Goal: Task Accomplishment & Management: Complete application form

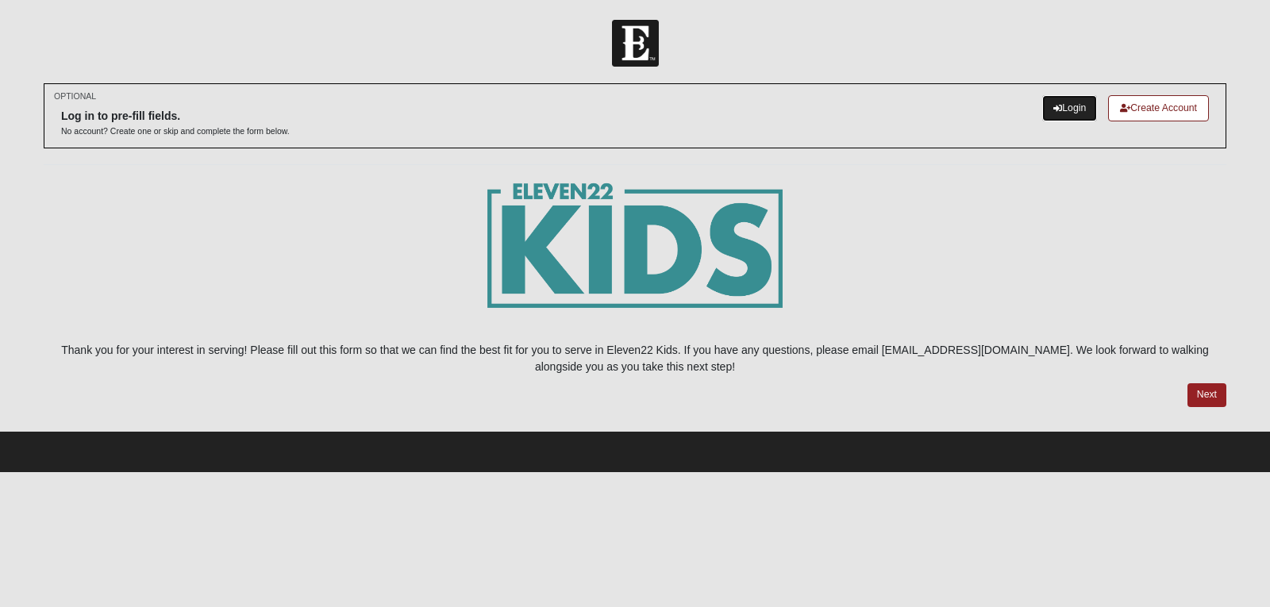
click at [1081, 107] on link "Login" at bounding box center [1069, 108] width 55 height 26
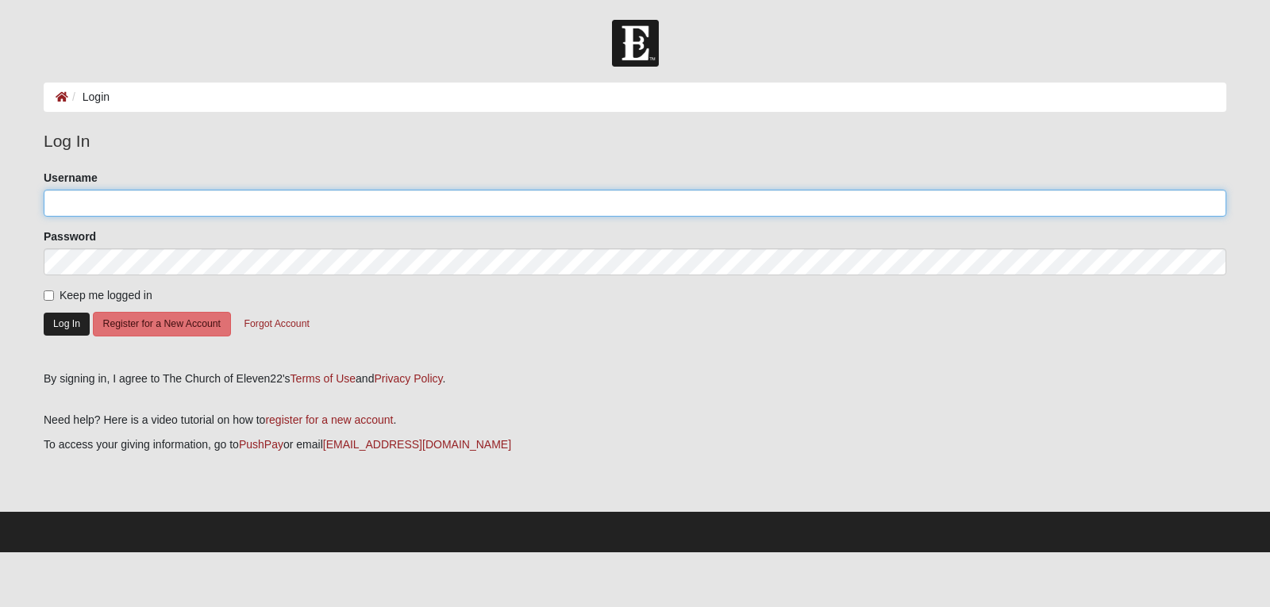
type input "kaymmorse"
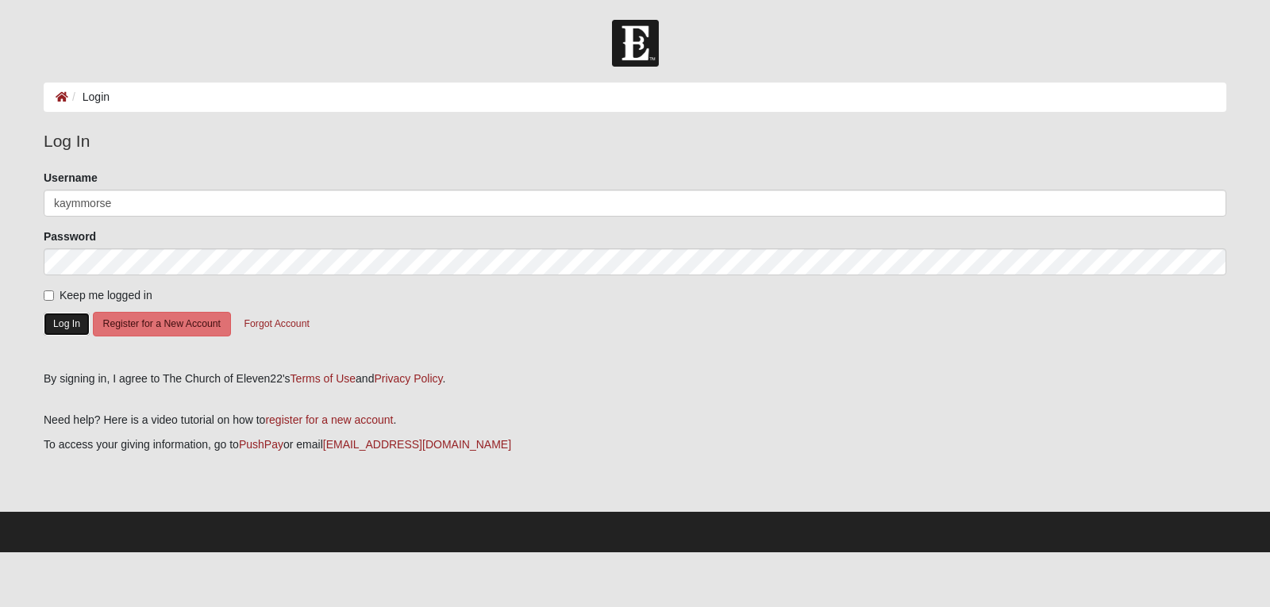
click at [75, 328] on button "Log In" at bounding box center [67, 324] width 46 height 23
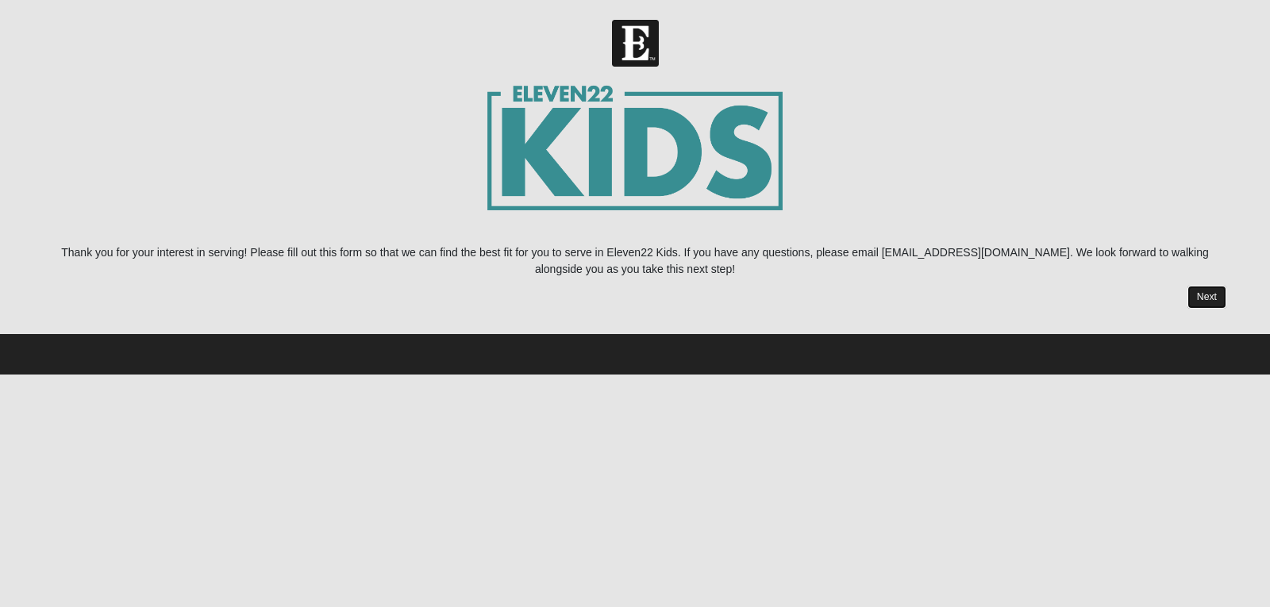
click at [1204, 297] on link "Next" at bounding box center [1206, 297] width 39 height 23
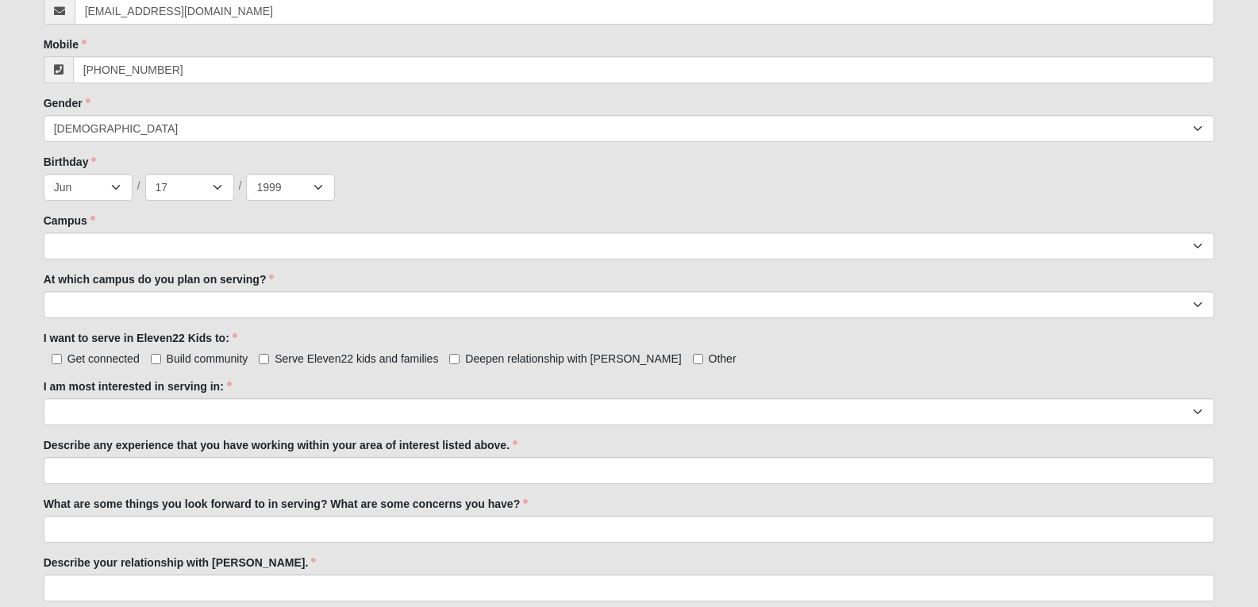
scroll to position [635, 0]
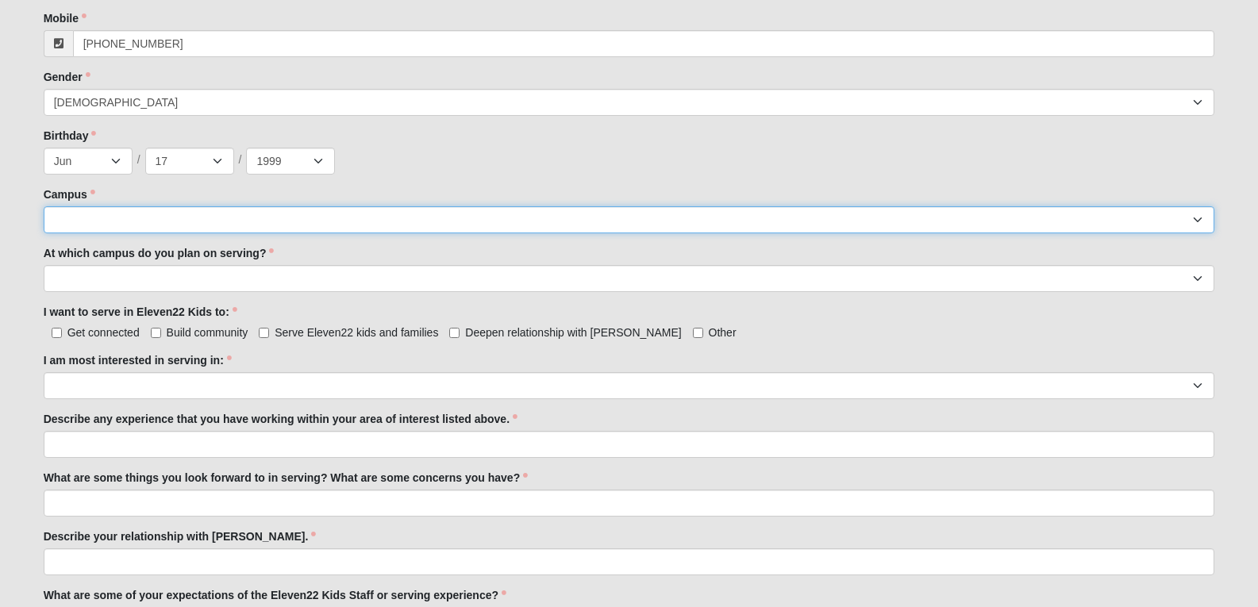
click at [260, 215] on select "[GEOGRAPHIC_DATA] [GEOGRAPHIC_DATA] (Coming Soon) Eleven22 Online [PERSON_NAME]…" at bounding box center [629, 219] width 1171 height 27
select select "3"
click at [44, 206] on select "[GEOGRAPHIC_DATA] [GEOGRAPHIC_DATA] (Coming Soon) Eleven22 Online [PERSON_NAME]…" at bounding box center [629, 219] width 1171 height 27
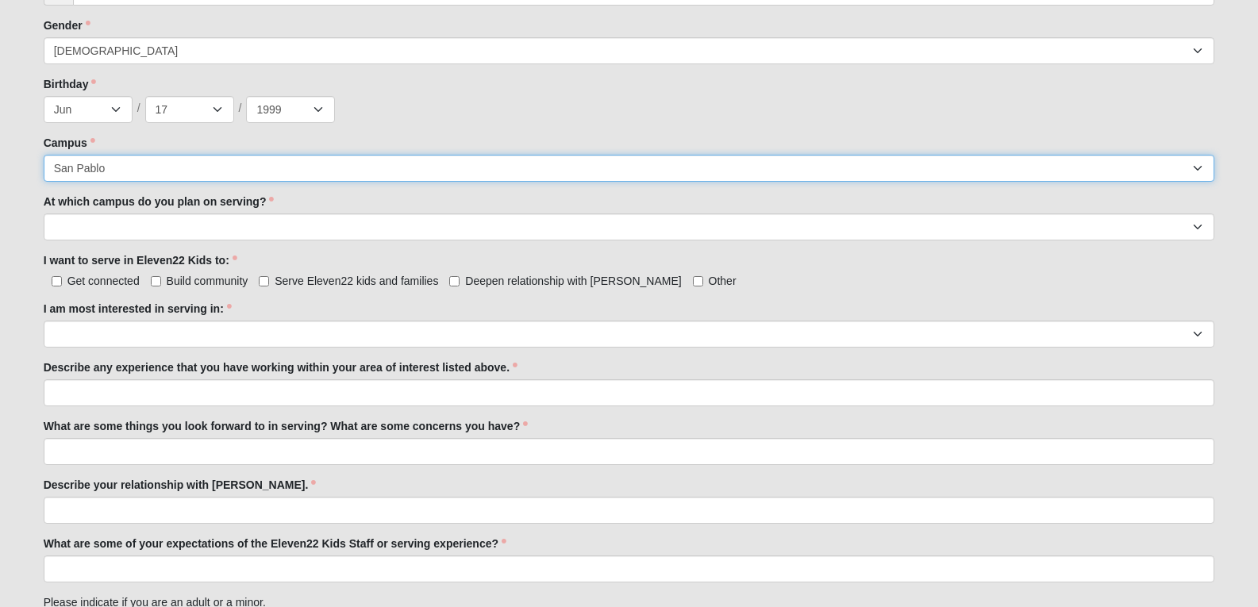
scroll to position [714, 0]
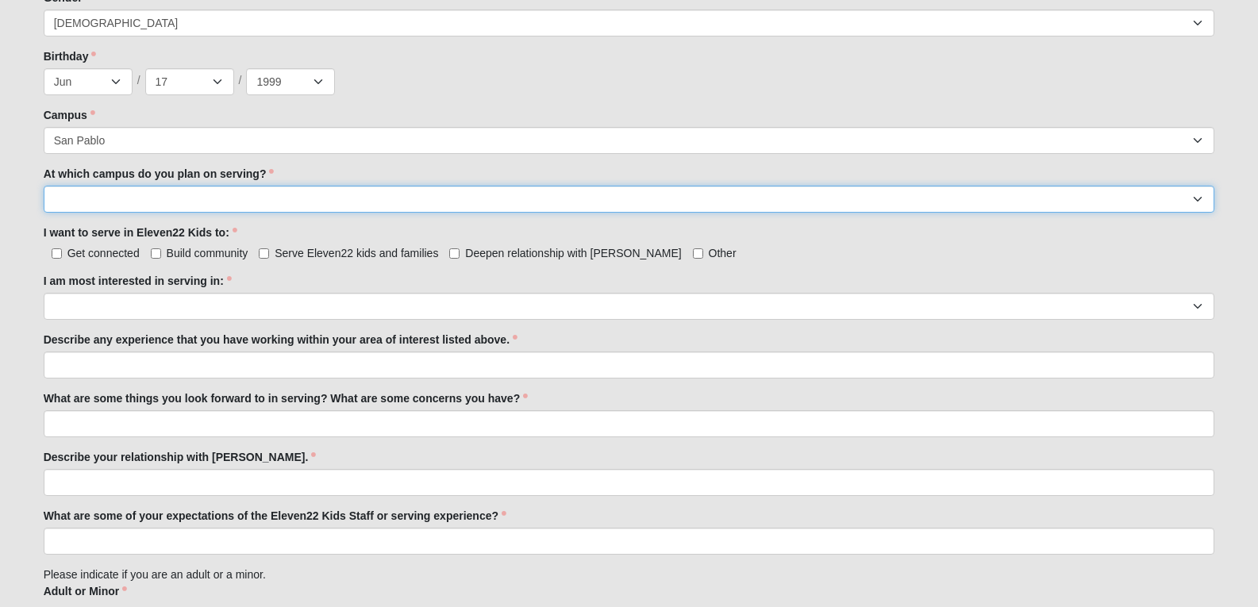
click at [346, 196] on select "[GEOGRAPHIC_DATA] [PERSON_NAME][GEOGRAPHIC_DATA] [GEOGRAPHIC_DATA] [GEOGRAPHIC_…" at bounding box center [629, 199] width 1171 height 27
select select "San Pablo"
click at [44, 186] on select "Arlington Baymeadows Fleming Island Jesup Mandarin North Jax Orange Park Palatk…" at bounding box center [629, 199] width 1171 height 27
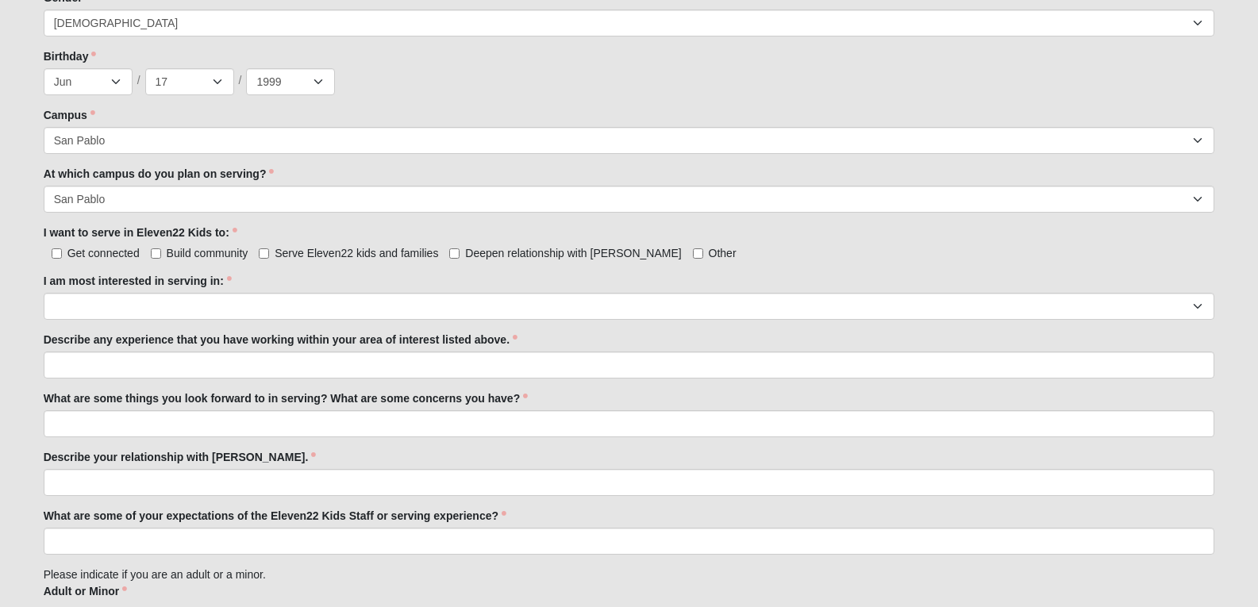
click at [270, 255] on label "Serve Eleven22 kids and families" at bounding box center [348, 253] width 179 height 16
click at [269, 255] on input "Serve Eleven22 kids and families" at bounding box center [264, 253] width 10 height 10
checkbox input "true"
click at [459, 254] on input "Deepen relationship with Jesus" at bounding box center [454, 253] width 10 height 10
checkbox input "true"
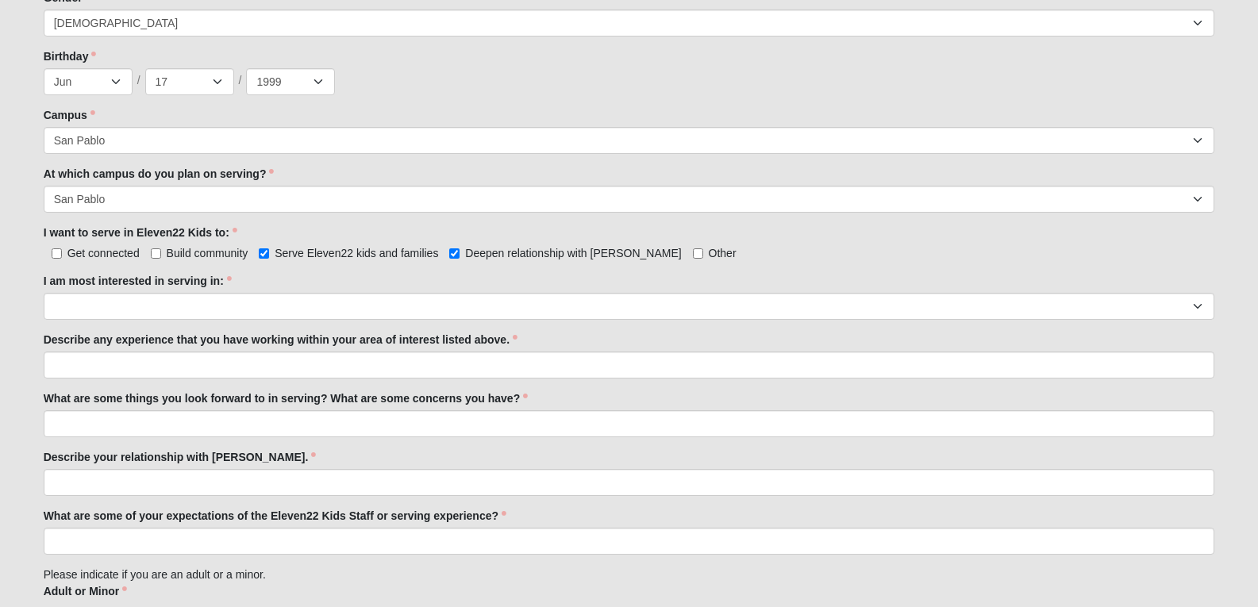
click at [161, 254] on label "Build community" at bounding box center [200, 253] width 98 height 16
click at [161, 254] on input "Build community" at bounding box center [156, 253] width 10 height 10
checkbox input "true"
click at [56, 252] on input "Get connected" at bounding box center [57, 253] width 10 height 10
checkbox input "true"
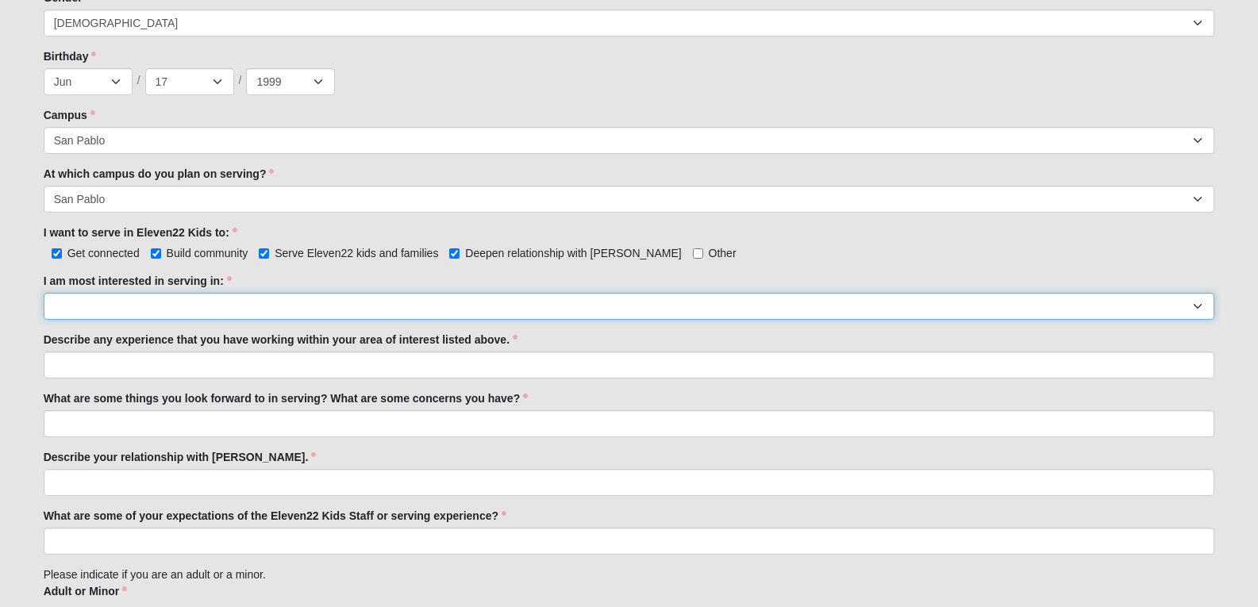
click at [221, 308] on select "Registration Tour Guide Preschool Disciple Group Leader Elementary Disciple Gro…" at bounding box center [629, 306] width 1171 height 27
select select "Classroom Buddy"
click at [44, 293] on select "Registration Tour Guide Preschool Disciple Group Leader Elementary Disciple Gro…" at bounding box center [629, 306] width 1171 height 27
click at [229, 310] on select "Registration Tour Guide Preschool Disciple Group Leader Elementary Disciple Gro…" at bounding box center [629, 306] width 1171 height 27
click at [44, 293] on select "Registration Tour Guide Preschool Disciple Group Leader Elementary Disciple Gro…" at bounding box center [629, 306] width 1171 height 27
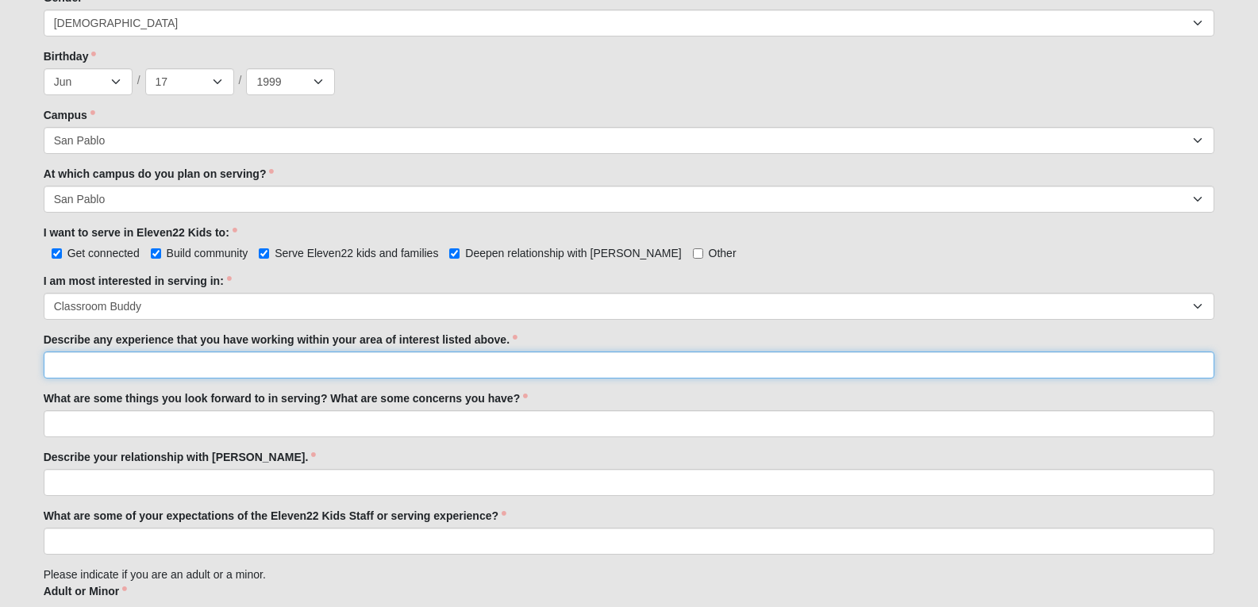
click at [173, 366] on input "Describe any experience that you have working within your area of interest list…" at bounding box center [629, 365] width 1171 height 27
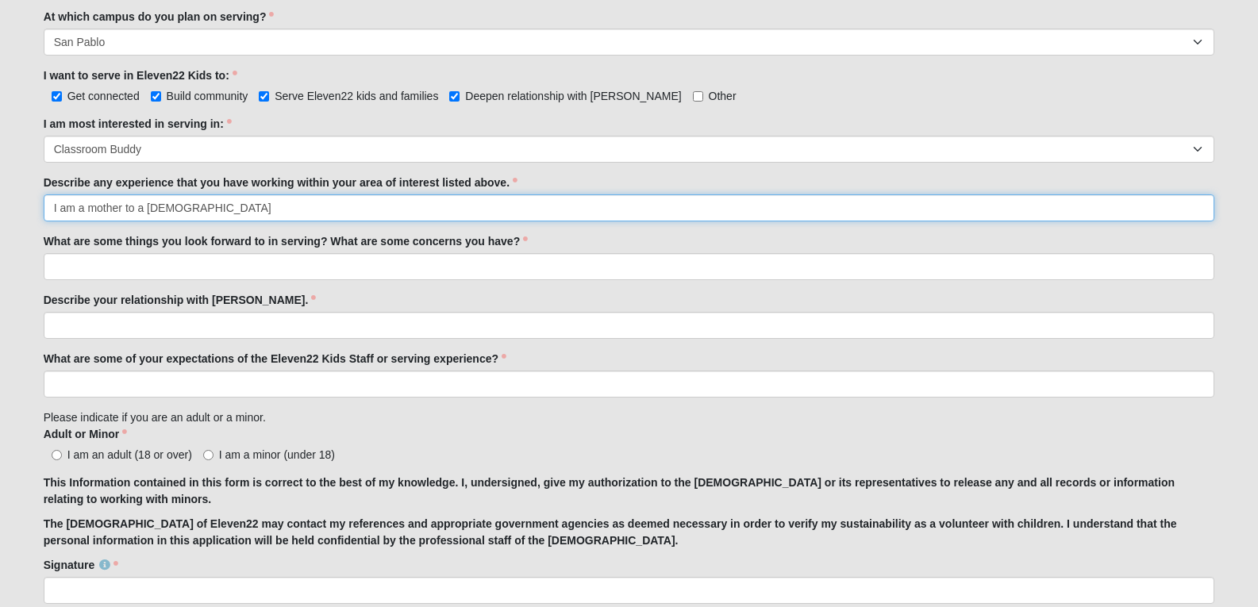
scroll to position [873, 0]
type input "I am a mother to a 4 year old"
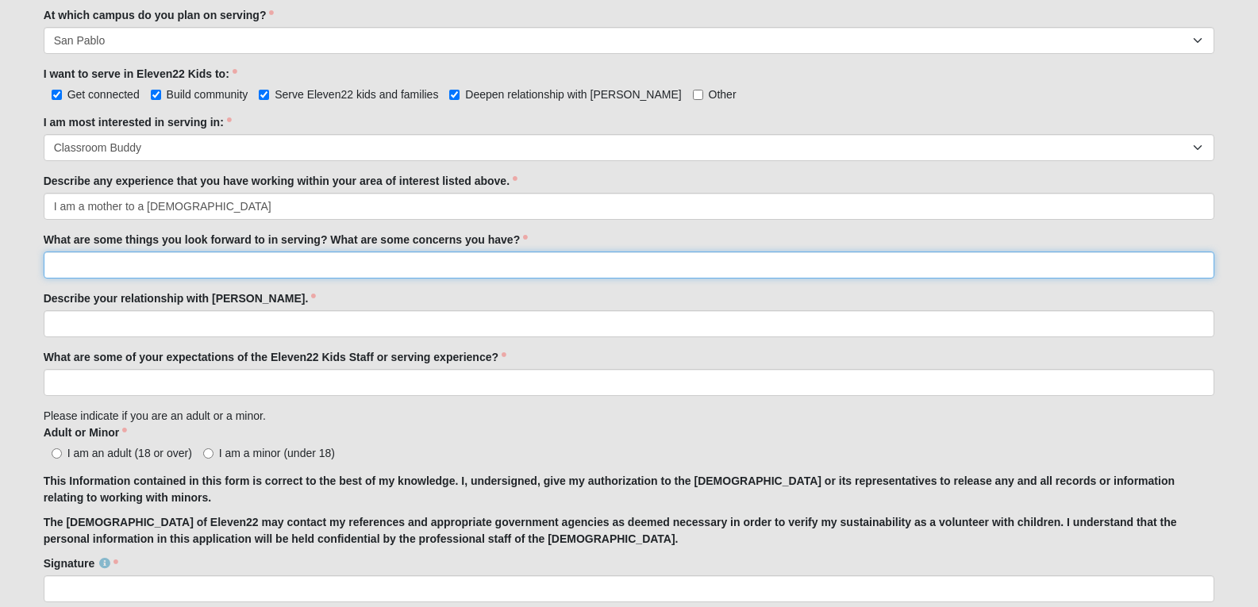
click at [377, 260] on input "What are some things you look forward to in serving? What are some concerns you…" at bounding box center [629, 265] width 1171 height 27
type input "J"
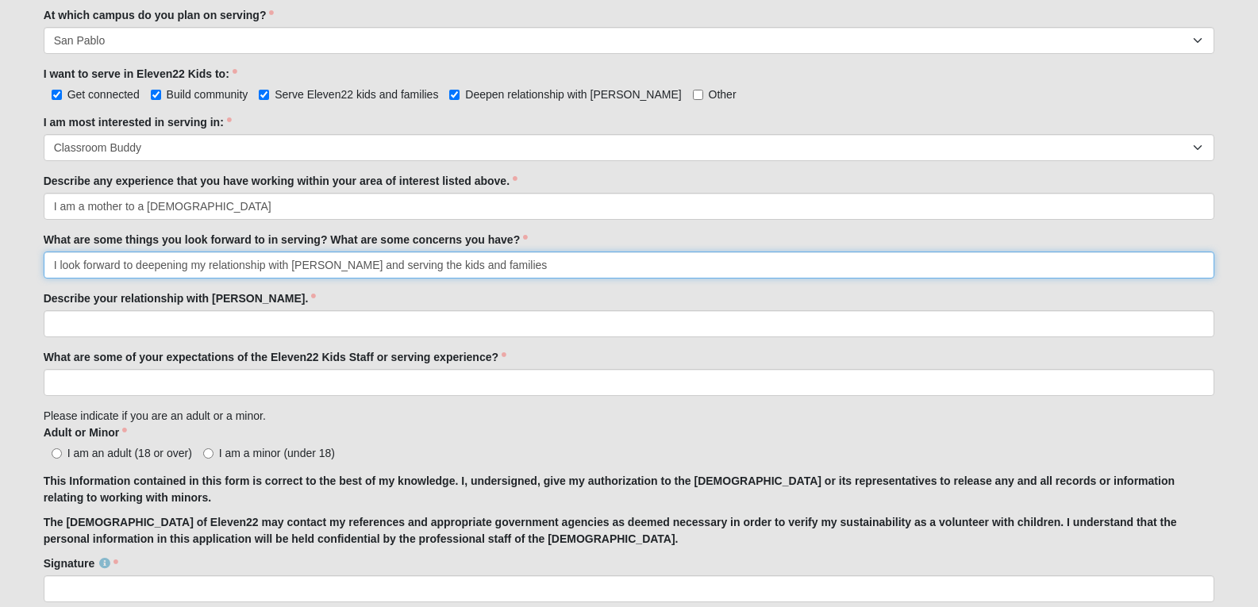
type input "I look forward to deepening my relationship with Jesus and serving the kids and…"
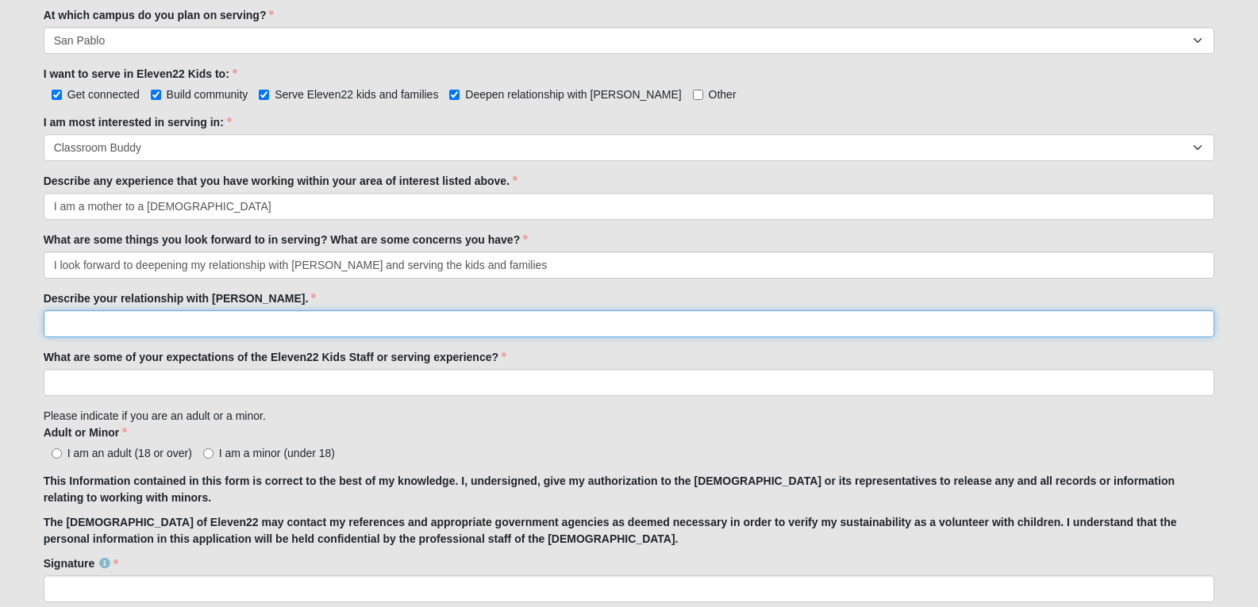
click at [271, 326] on input "Describe your relationship with Jesus." at bounding box center [629, 323] width 1171 height 27
click at [617, 325] on input "He is my Lord and Savior. My relationship with Jesus is the most important thin…" at bounding box center [629, 323] width 1171 height 27
click at [635, 322] on input "He is my Lord and Savior. My relationship with Jesus is the most important thin…" at bounding box center [629, 323] width 1171 height 27
click at [629, 326] on input "He is my Lord and Savior. My relationship with Jesus is the most important thin…" at bounding box center [629, 323] width 1171 height 27
click at [794, 326] on input "He is my Lord and Savior. My relationship with Jesus is the most important thin…" at bounding box center [629, 323] width 1171 height 27
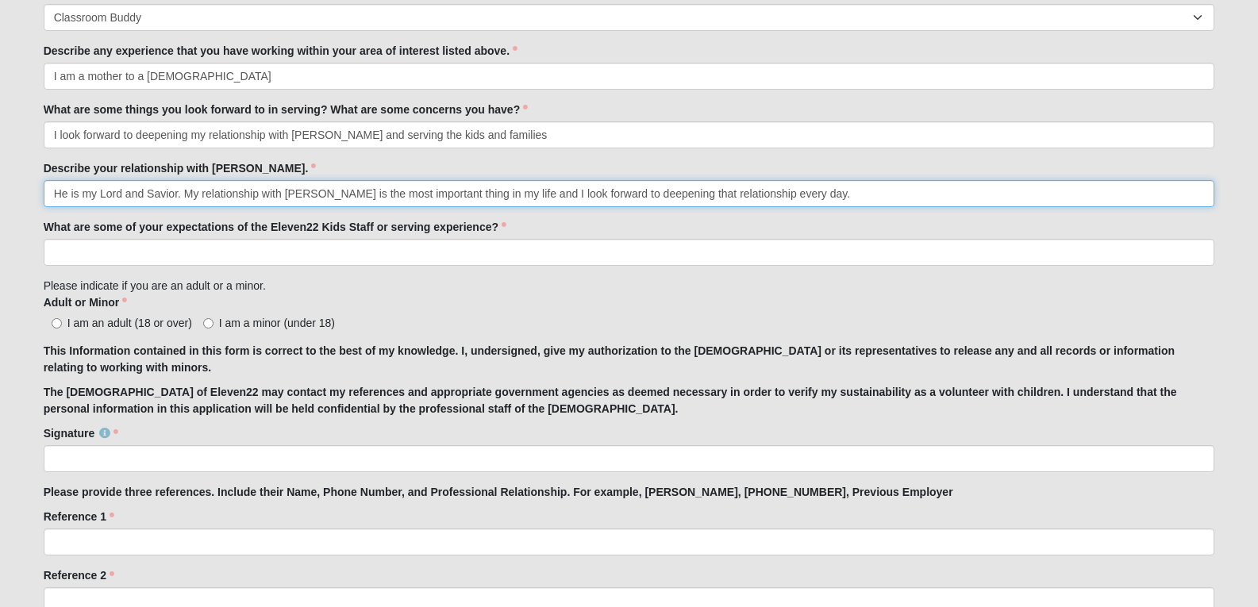
scroll to position [1032, 0]
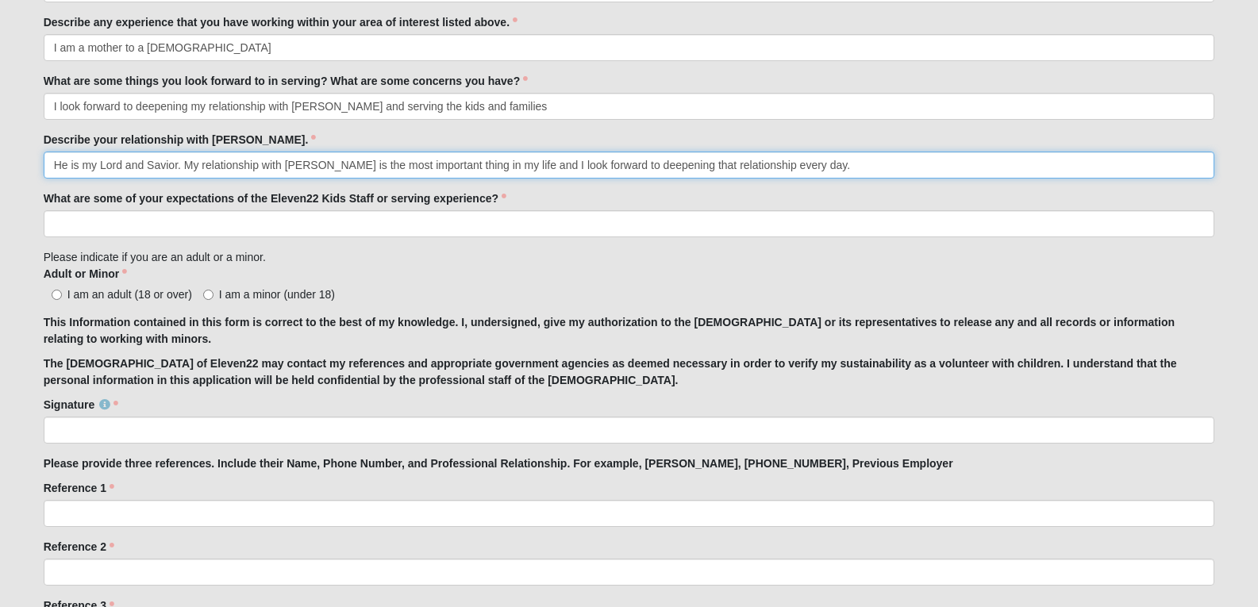
type input "He is my Lord and Savior. My relationship with Jesus is the most important thin…"
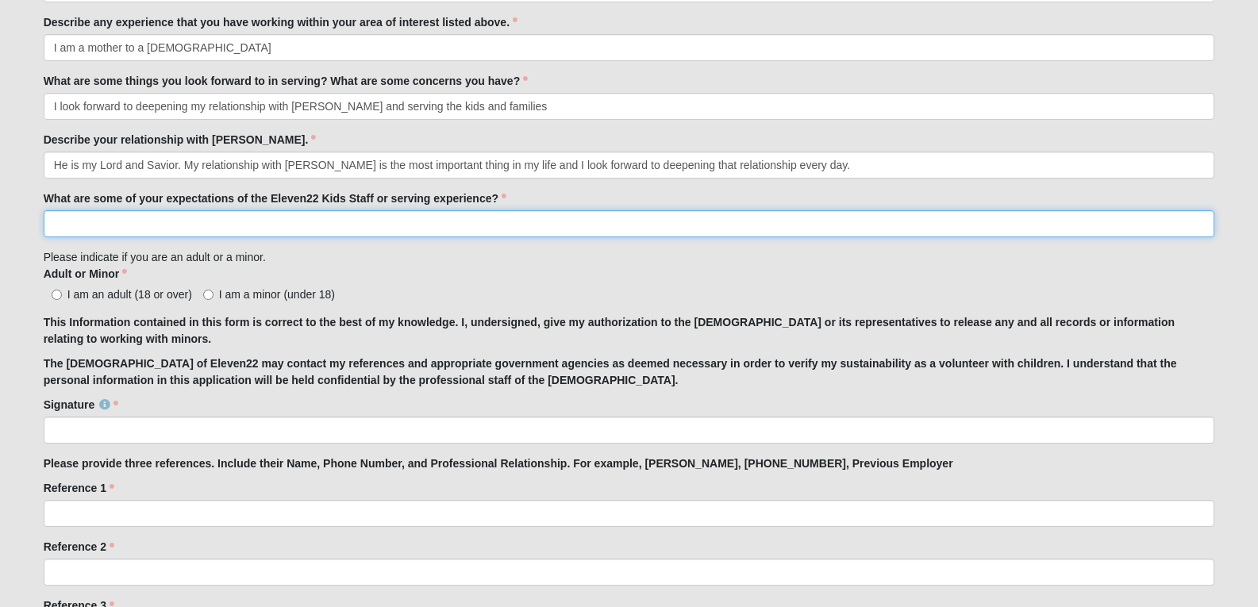
click at [404, 229] on input "What are some of your expectations of the Eleven22 Kids Staff or serving experi…" at bounding box center [629, 223] width 1171 height 27
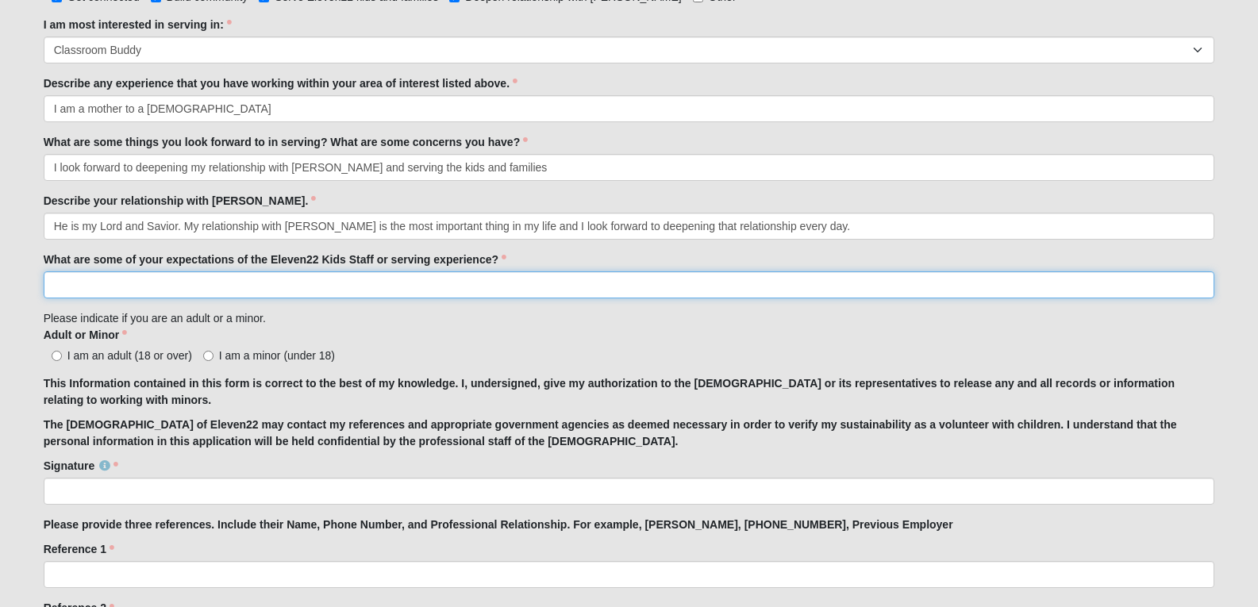
scroll to position [952, 0]
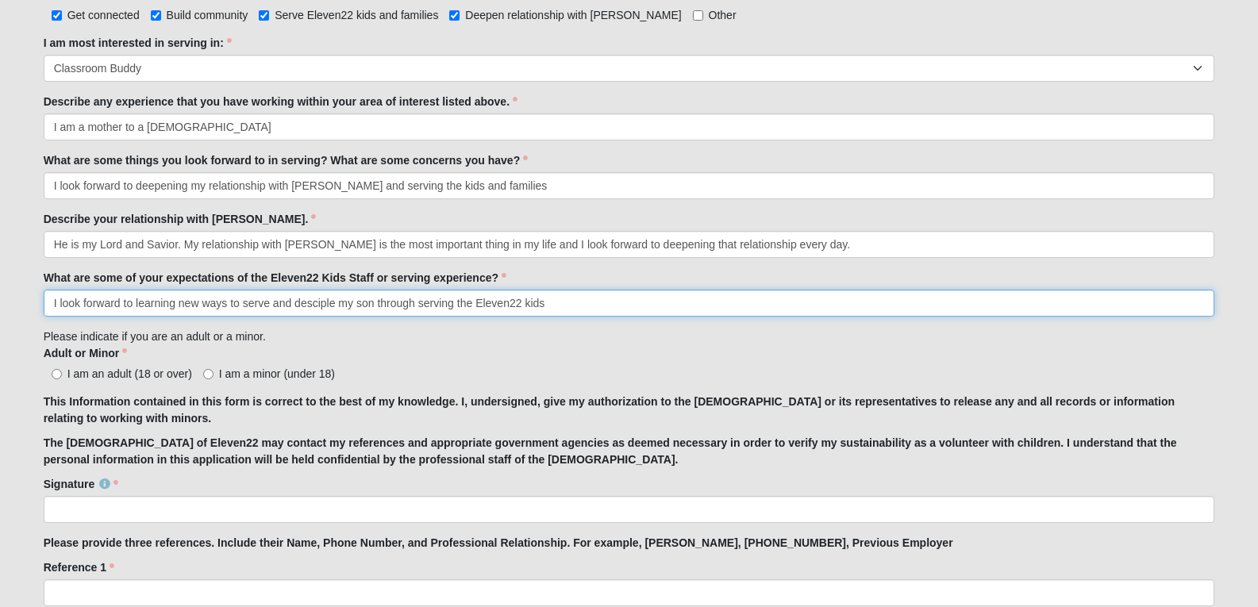
click at [323, 302] on input "I look forward to learning new ways to serve and desciple my son through servin…" at bounding box center [629, 303] width 1171 height 27
click at [545, 303] on input "I look forward to learning new ways to serve and disciple my son through servin…" at bounding box center [629, 303] width 1171 height 27
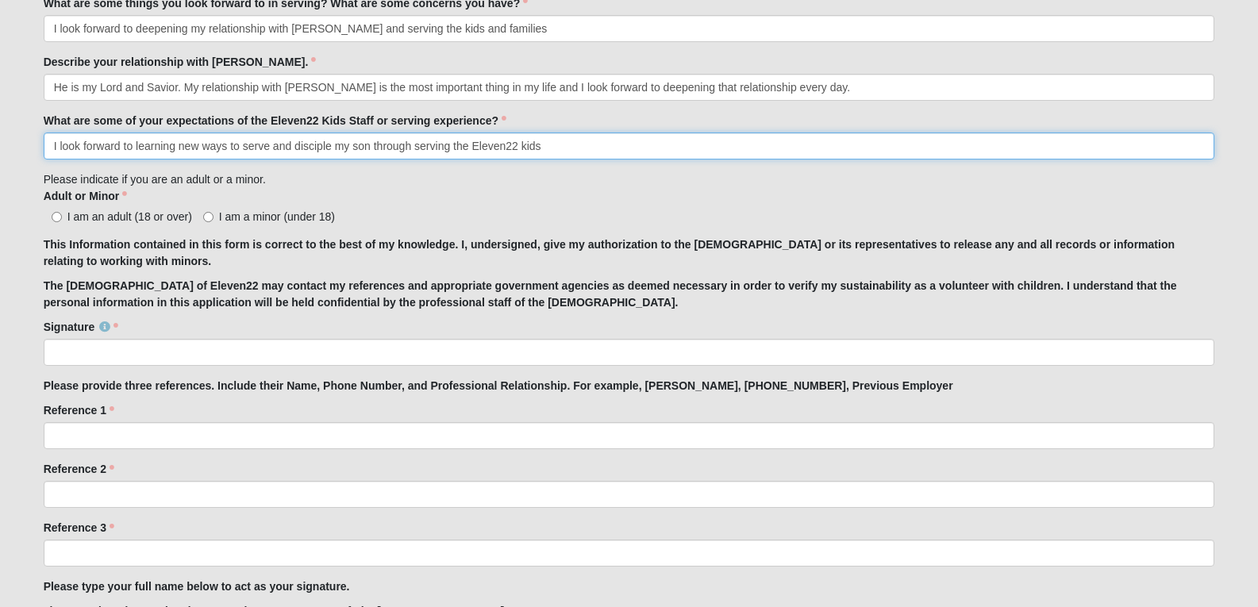
scroll to position [1111, 0]
type input "I look forward to learning new ways to serve and disciple my son through servin…"
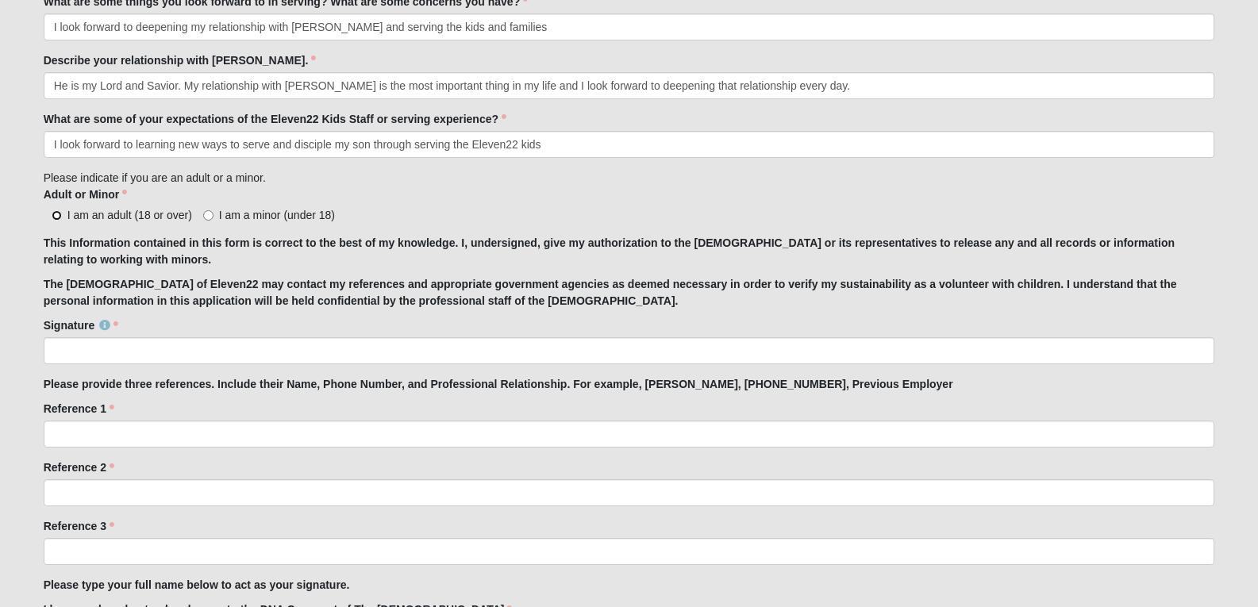
drag, startPoint x: 57, startPoint y: 216, endPoint x: 76, endPoint y: 221, distance: 19.8
click at [60, 217] on input "I am an adult (18 or over)" at bounding box center [57, 215] width 10 height 10
radio input "true"
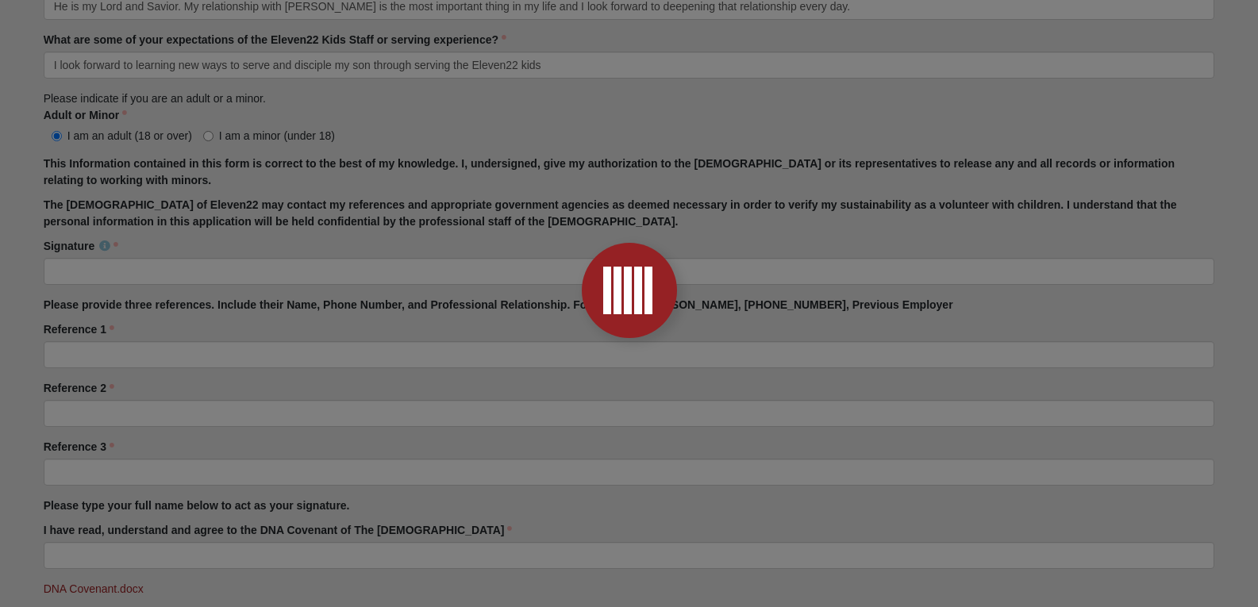
click at [178, 279] on div at bounding box center [629, 303] width 1258 height 607
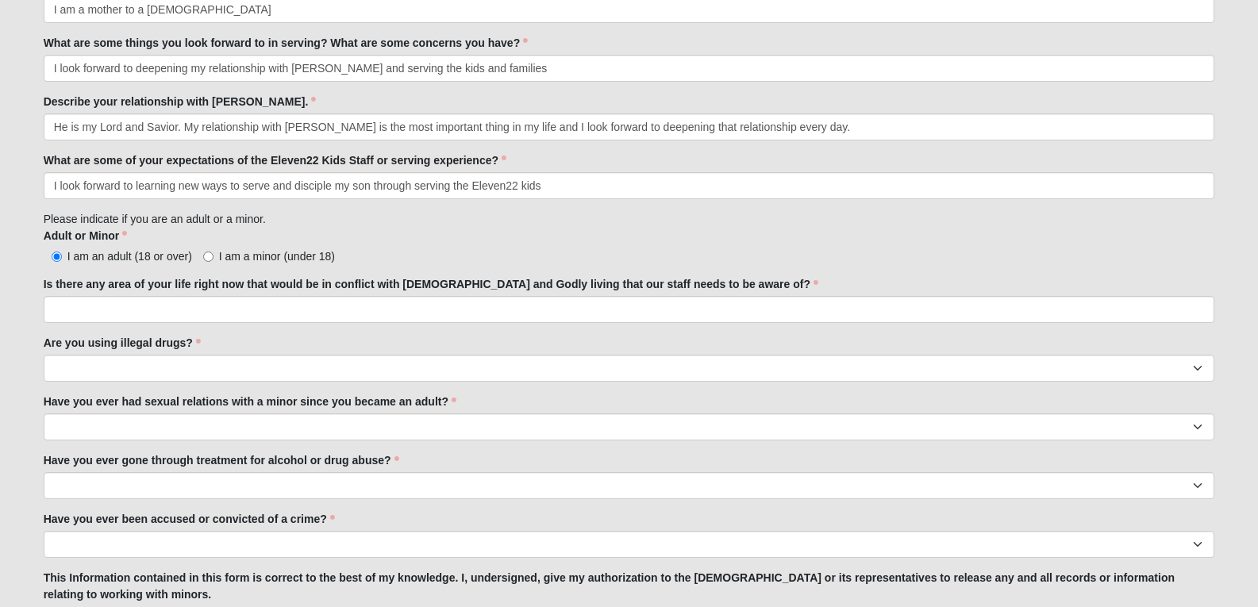
scroll to position [961, 0]
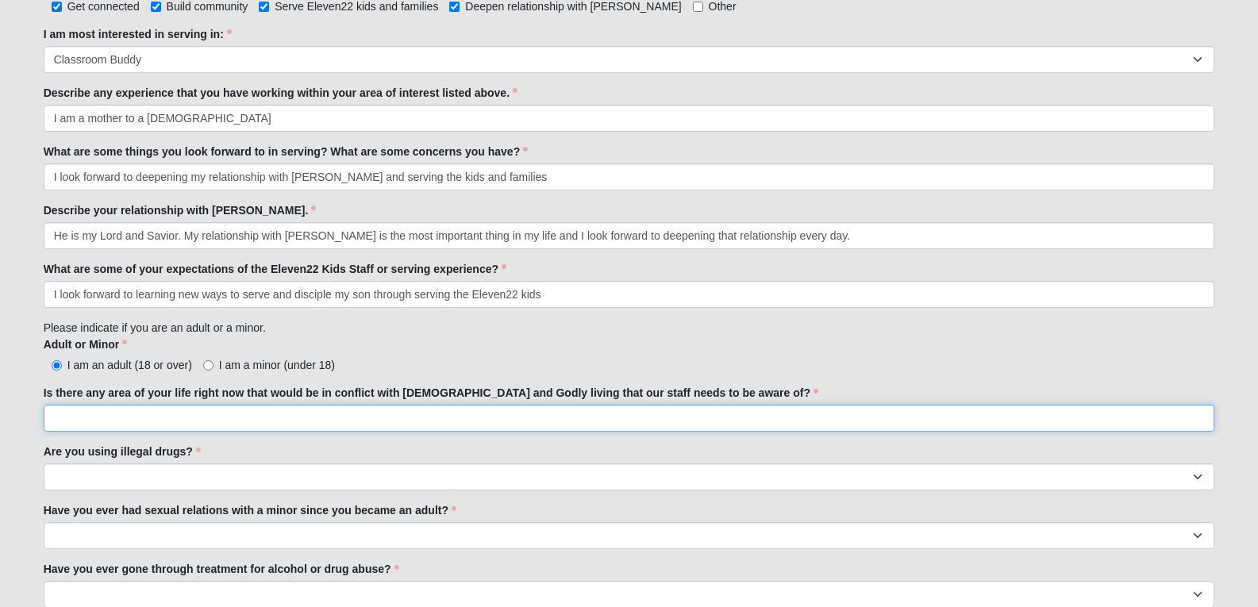
click at [421, 419] on input "Is there any area of your life right now that would be in conflict with biblica…" at bounding box center [629, 418] width 1171 height 27
type input "I"
type input "No."
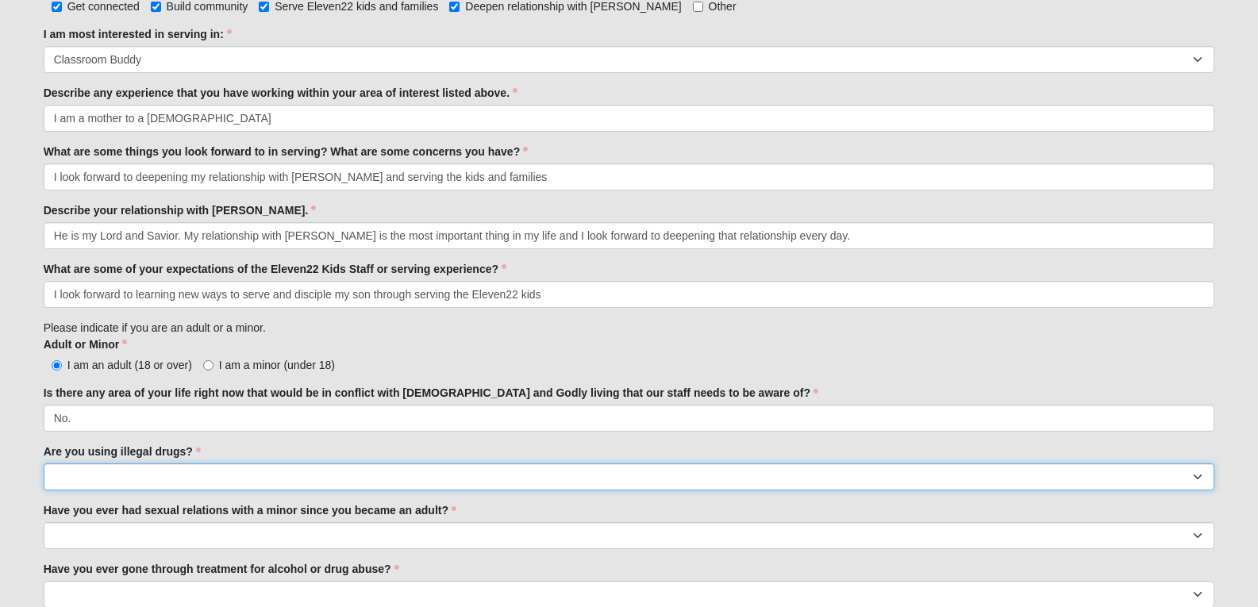
click at [152, 477] on select "Yes No" at bounding box center [629, 476] width 1171 height 27
select select "No"
click at [44, 463] on select "Yes No" at bounding box center [629, 476] width 1171 height 27
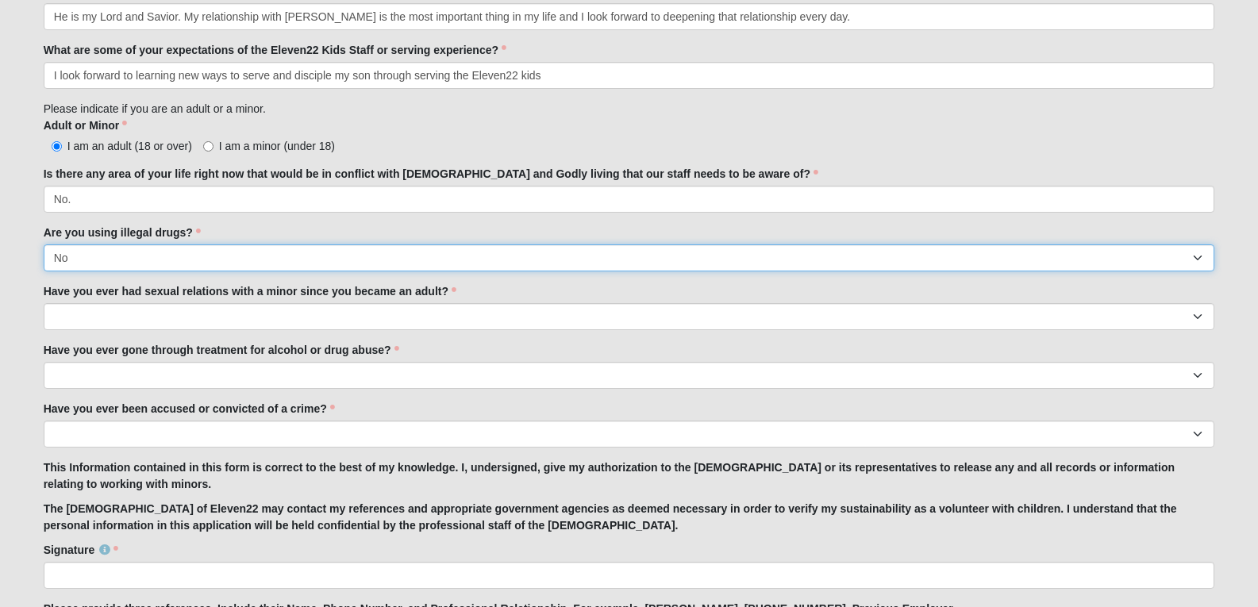
scroll to position [1199, 0]
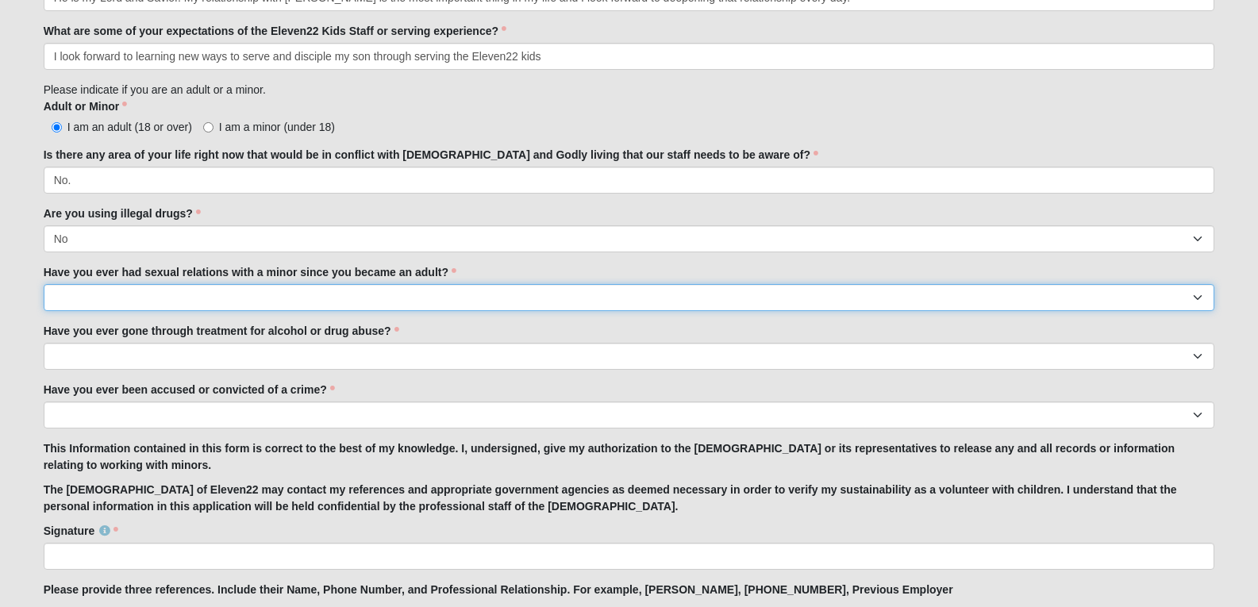
click at [261, 298] on select "Yes No" at bounding box center [629, 297] width 1171 height 27
select select "No"
click at [44, 284] on select "Yes No" at bounding box center [629, 297] width 1171 height 27
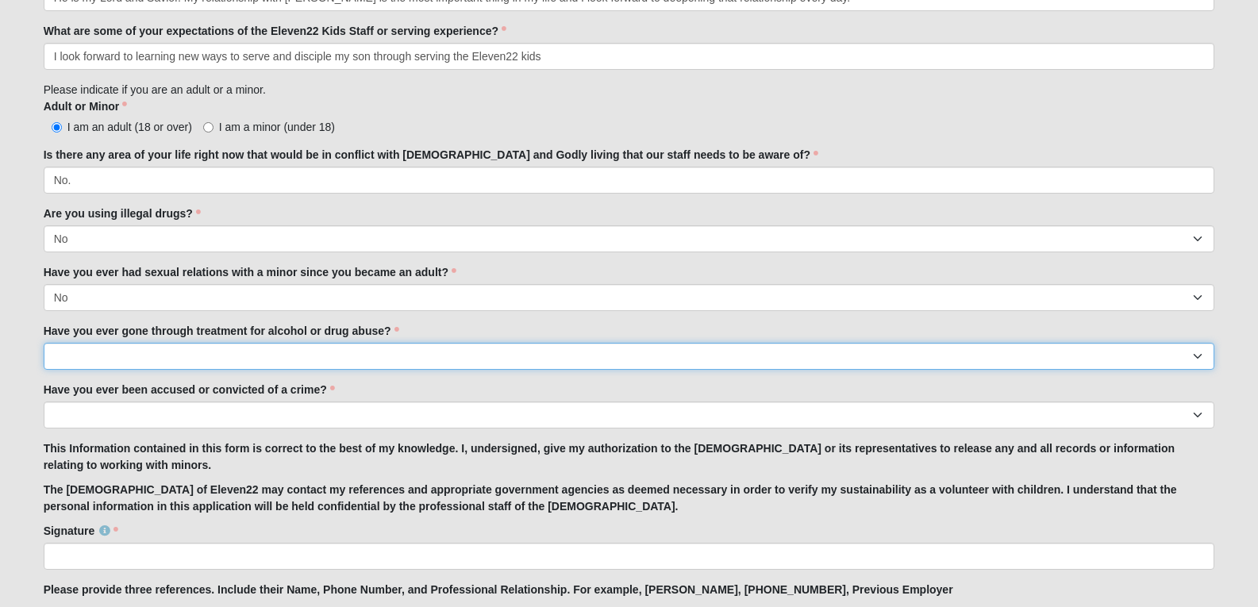
click at [223, 354] on select "Yes No" at bounding box center [629, 356] width 1171 height 27
select select "No"
click at [44, 343] on select "Yes No" at bounding box center [629, 356] width 1171 height 27
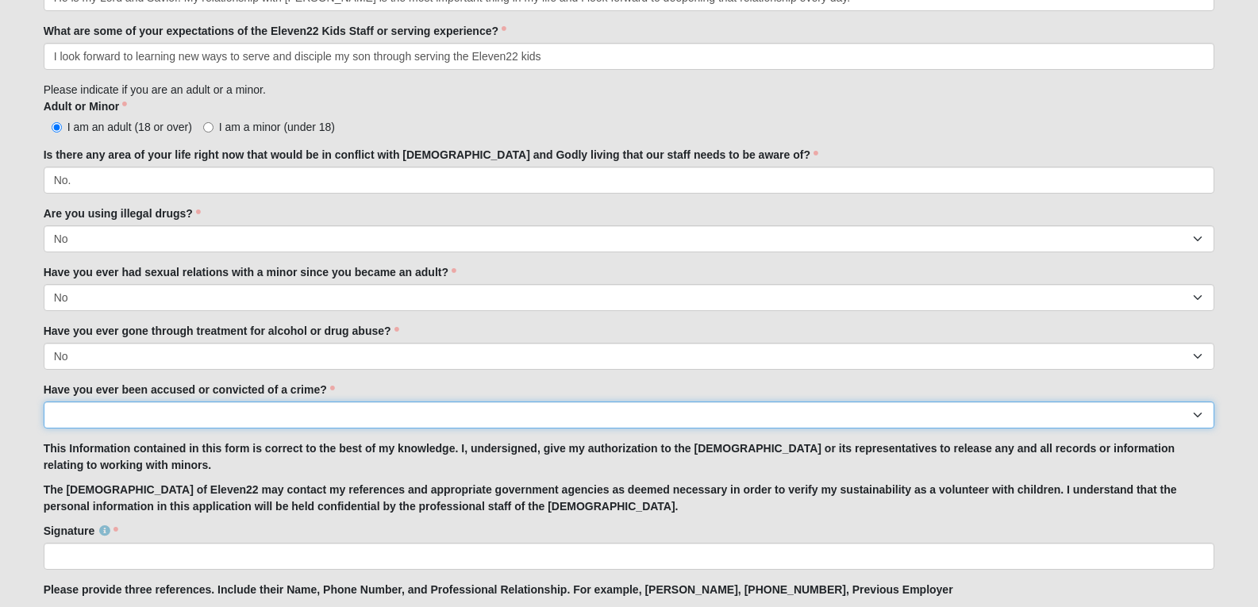
click at [206, 411] on select "Yes No" at bounding box center [629, 415] width 1171 height 27
select select "No"
click at [44, 402] on select "Yes No" at bounding box center [629, 415] width 1171 height 27
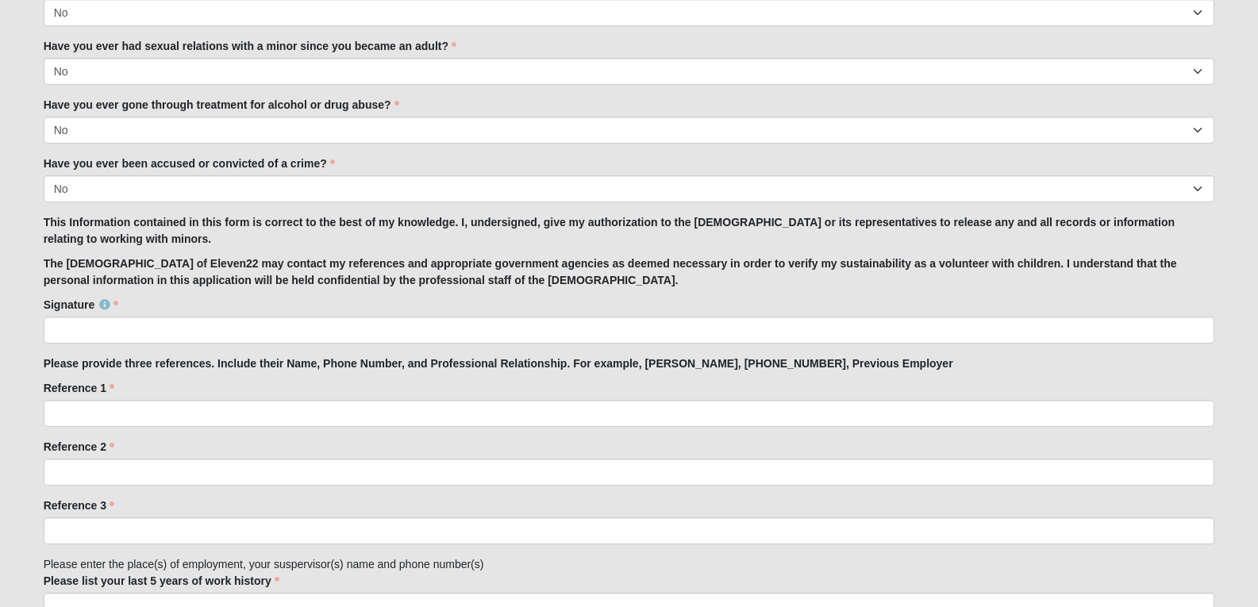
scroll to position [1525, 0]
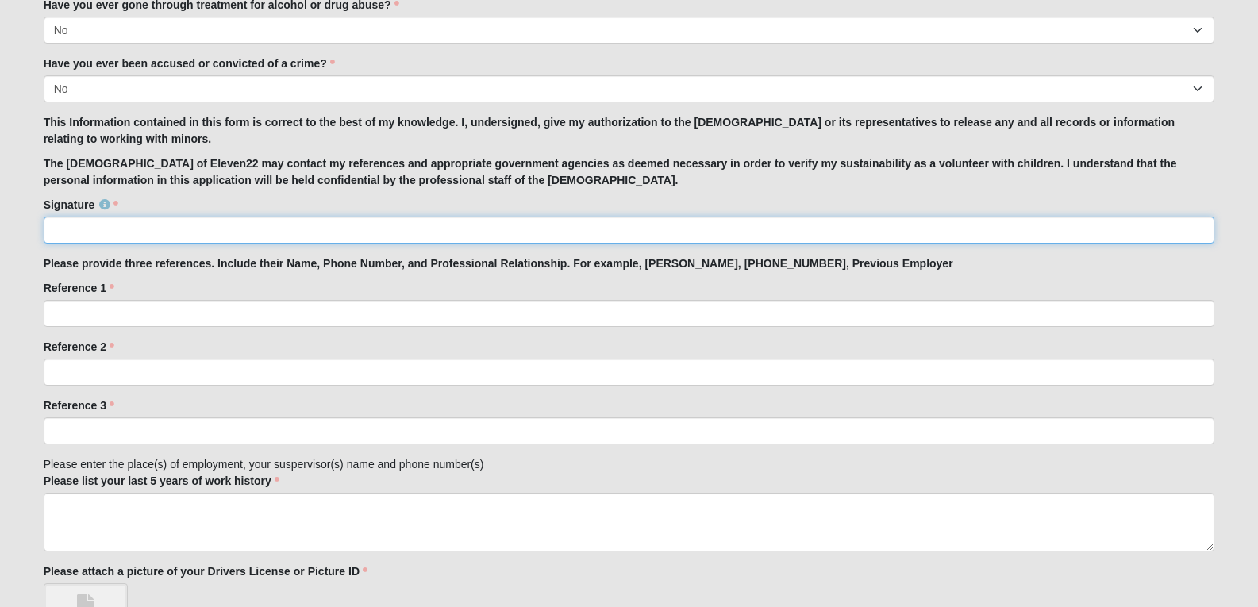
click at [263, 226] on input "Signature" at bounding box center [629, 230] width 1171 height 27
type input "Kayla Morse"
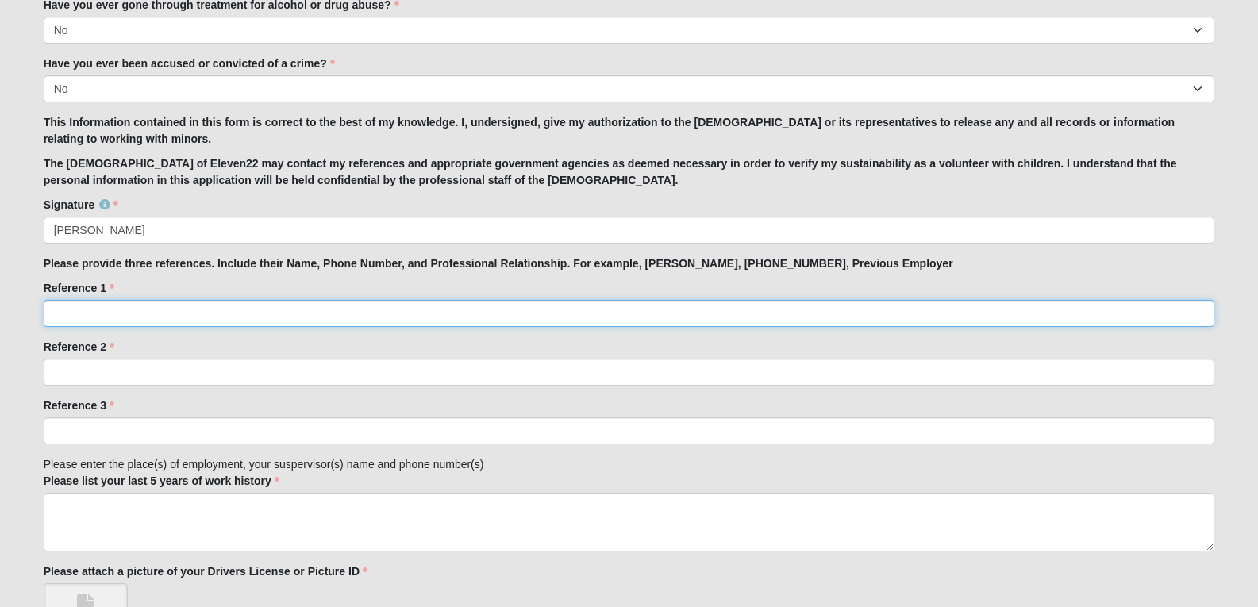
click at [179, 313] on input "Reference 1" at bounding box center [629, 313] width 1171 height 27
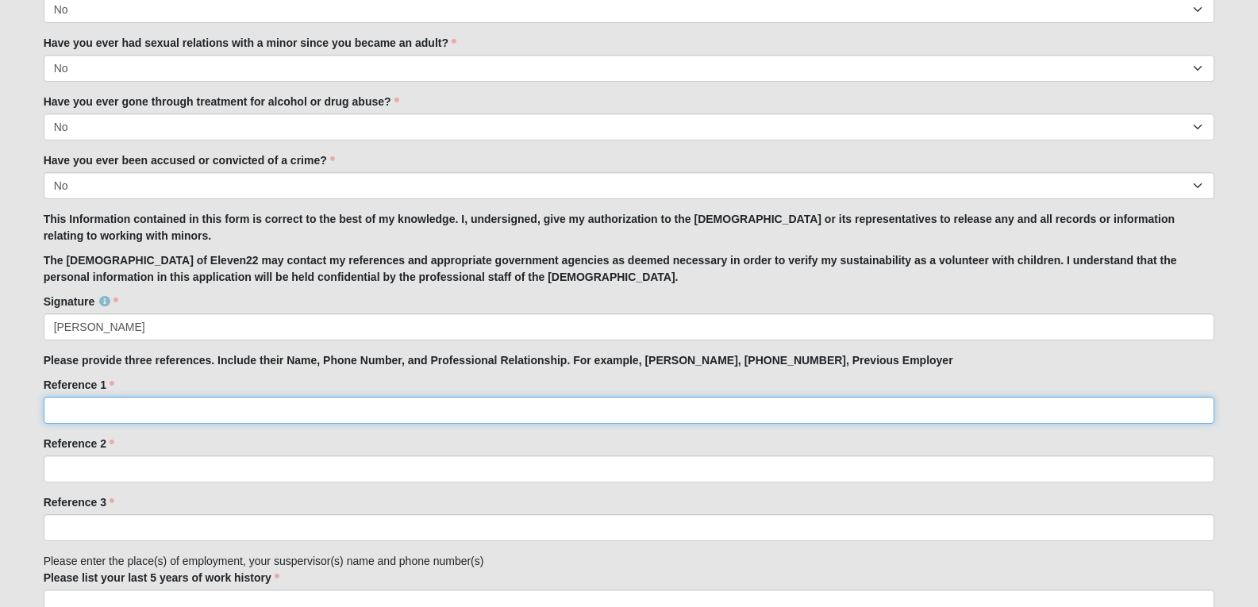
scroll to position [1587, 0]
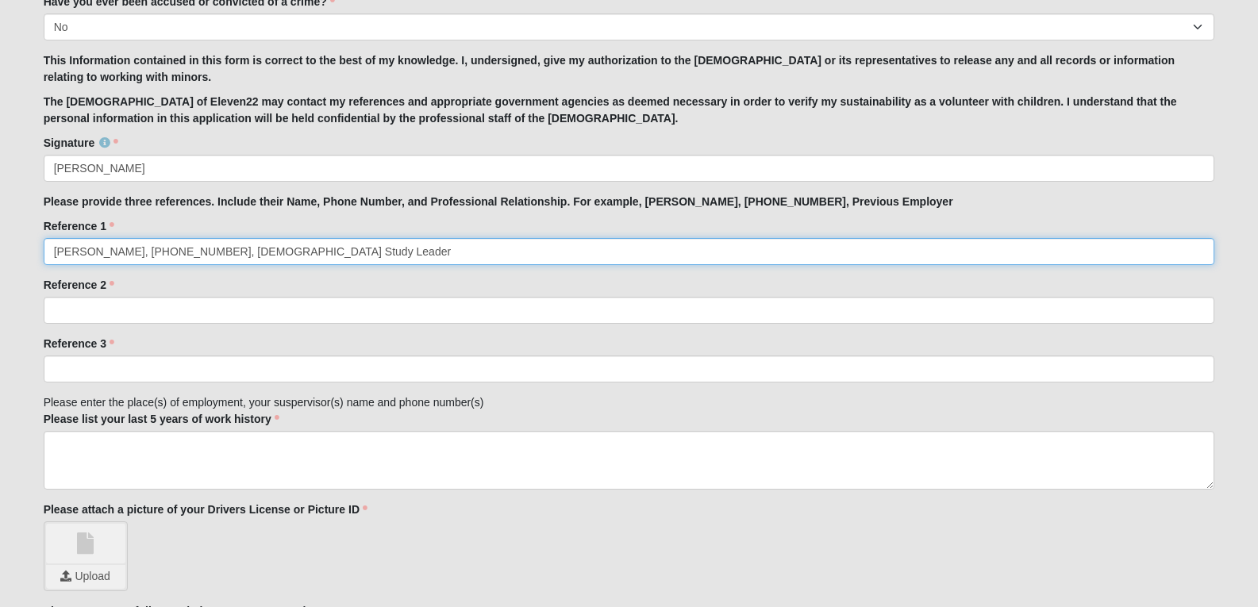
type input "Sade Hill, (407) 800-2311, Bible Study Leader"
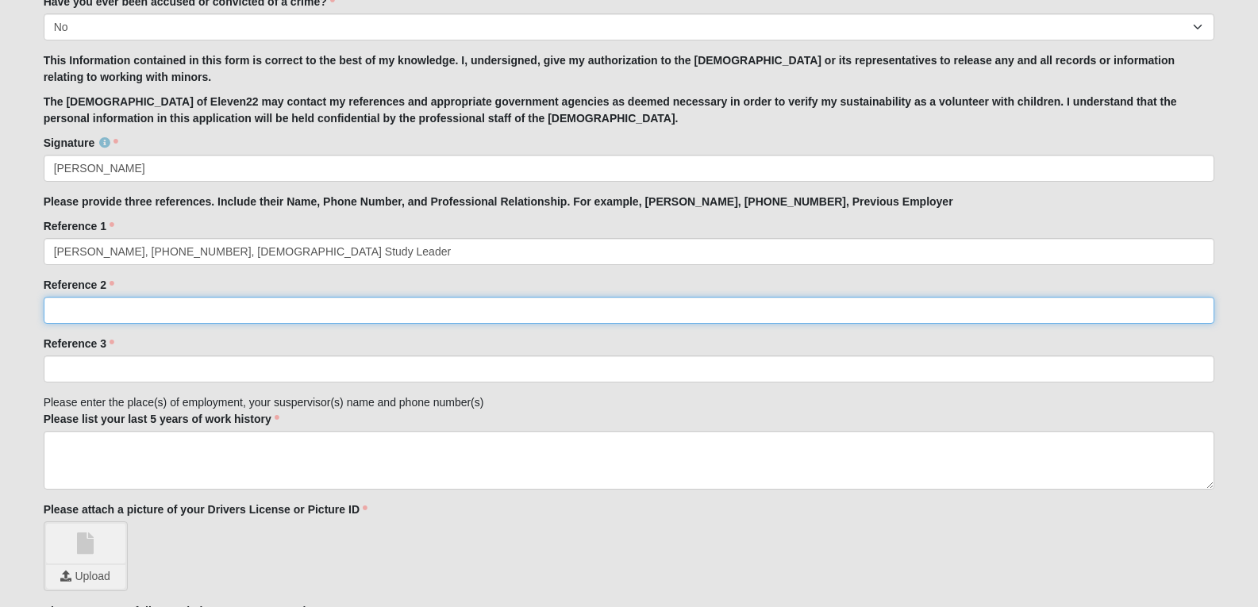
click at [117, 315] on input "Reference 2" at bounding box center [629, 310] width 1171 height 27
type input "S"
type input "Stacy Simpson, (904) 294-0712, Aunt"
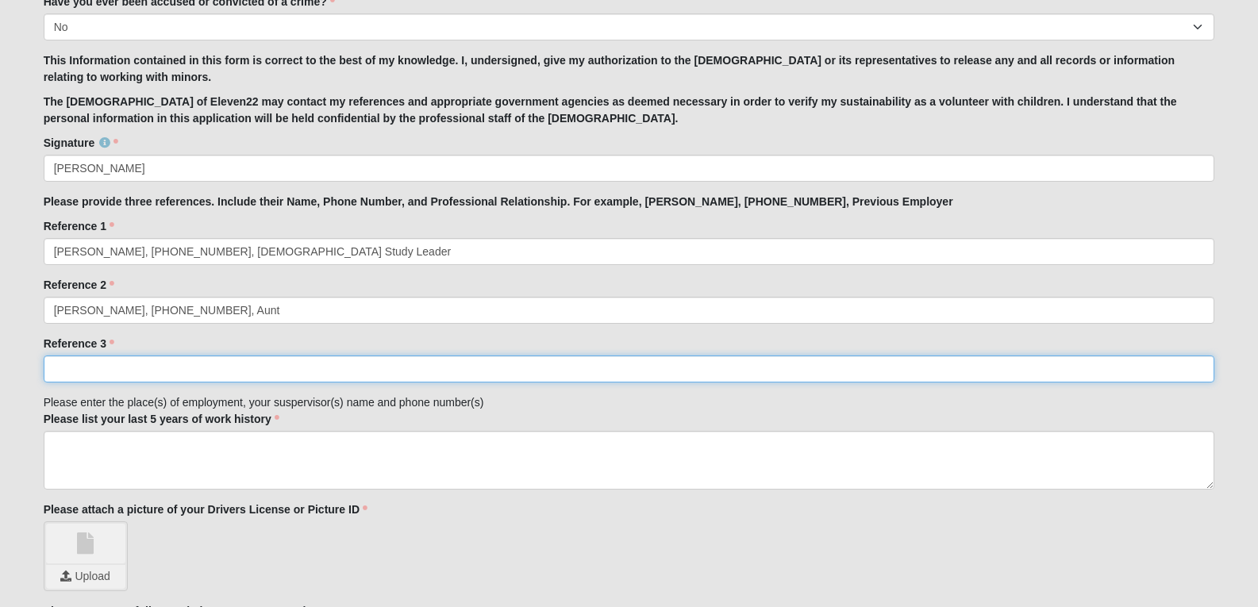
click at [263, 373] on input "Reference 3" at bounding box center [629, 369] width 1171 height 27
click at [256, 371] on input "Lynne Powers, (904) 703-0905, Former collegue" at bounding box center [629, 369] width 1171 height 27
click at [305, 374] on input "Lynne Powers, (904) 703-0905, Former Collegue" at bounding box center [629, 369] width 1171 height 27
click at [267, 364] on input "Lynne Powers, (904) 703-0905, Former Collegue" at bounding box center [629, 369] width 1171 height 27
type input "Lynne Powers, (904) 703-0905, Former Colleague"
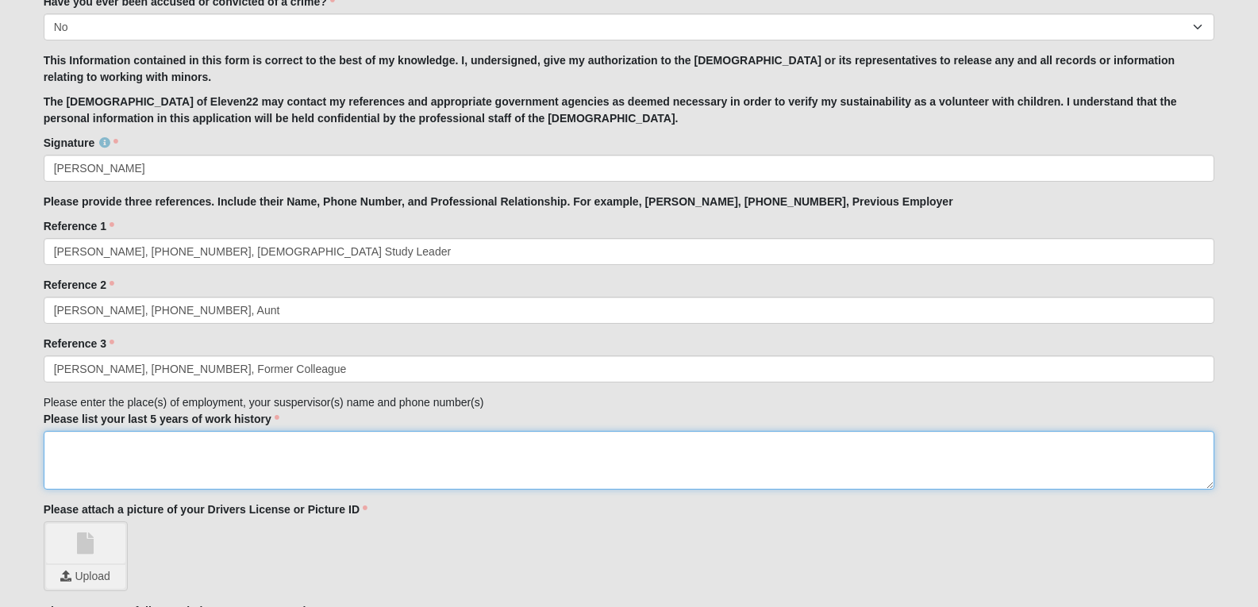
click at [201, 451] on textarea "Please list your last 5 years of work history" at bounding box center [629, 460] width 1171 height 59
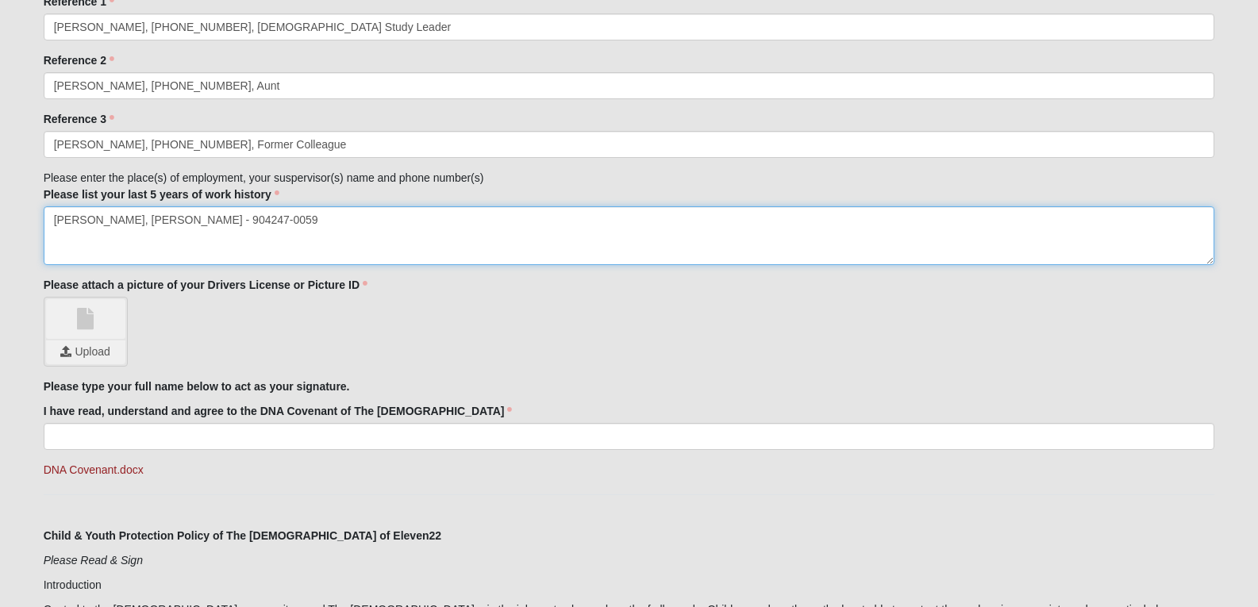
scroll to position [1825, 0]
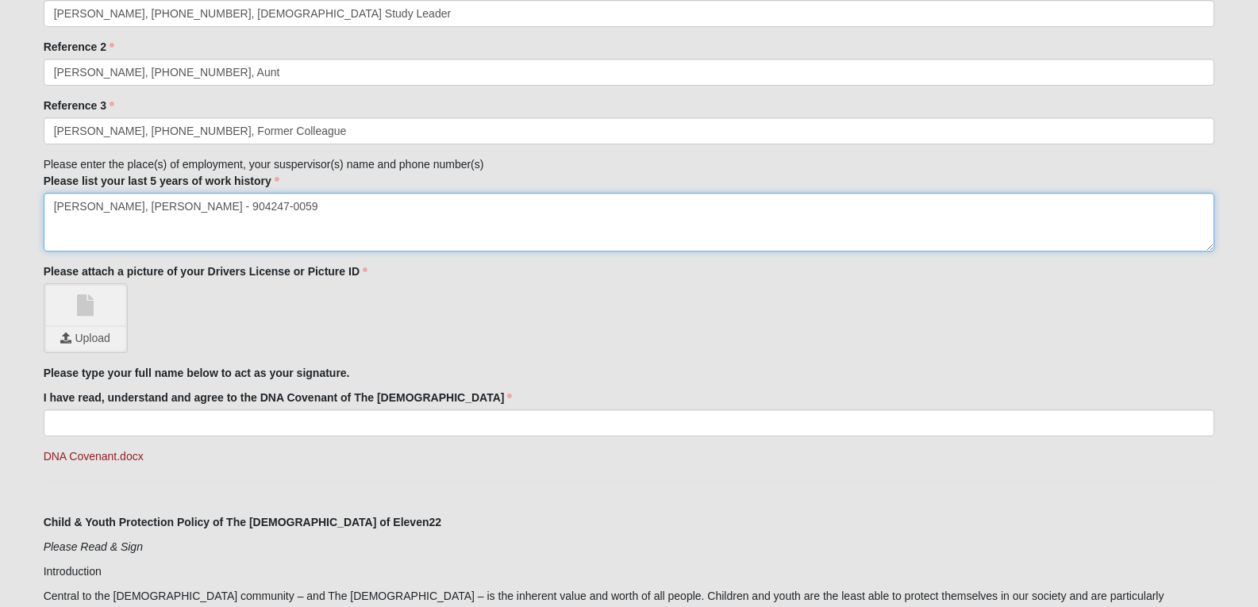
click at [220, 205] on textarea "Keller Williams, Joe Newton - 904247-0059" at bounding box center [629, 222] width 1171 height 59
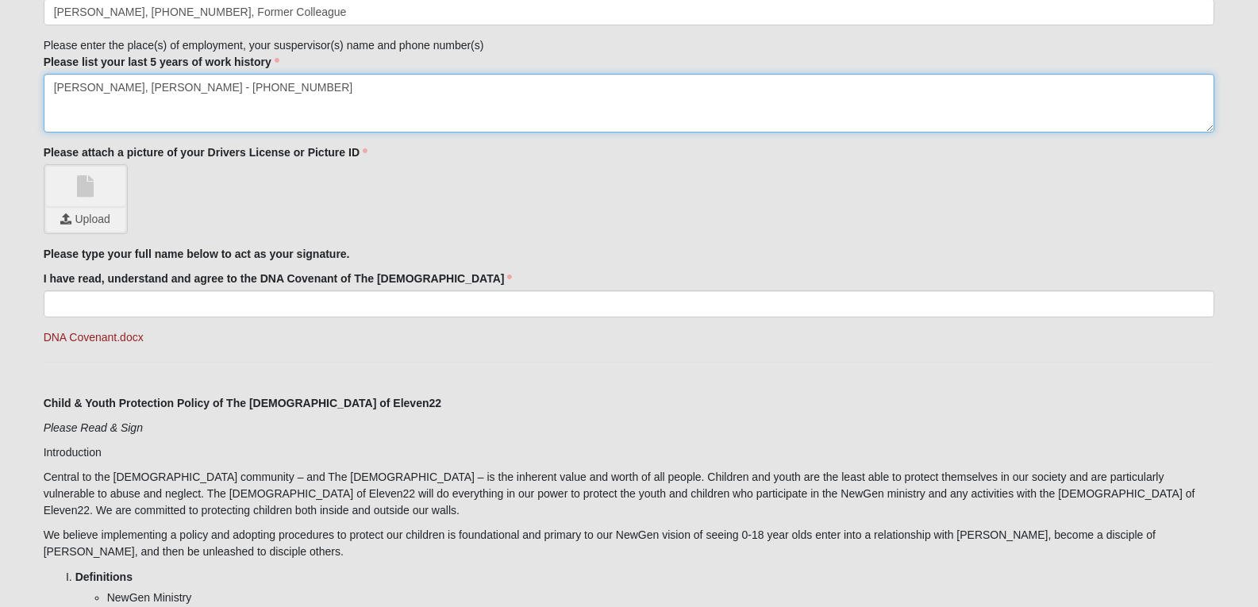
scroll to position [1984, 0]
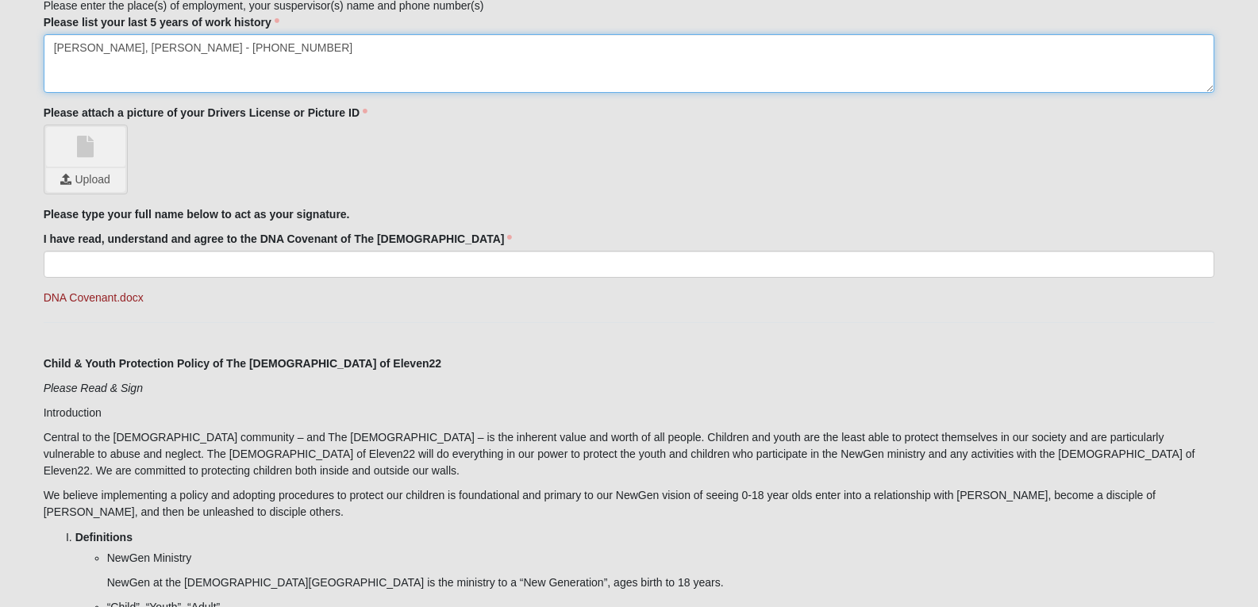
type textarea "Keller Williams, Joe Newton - 904-247-0059"
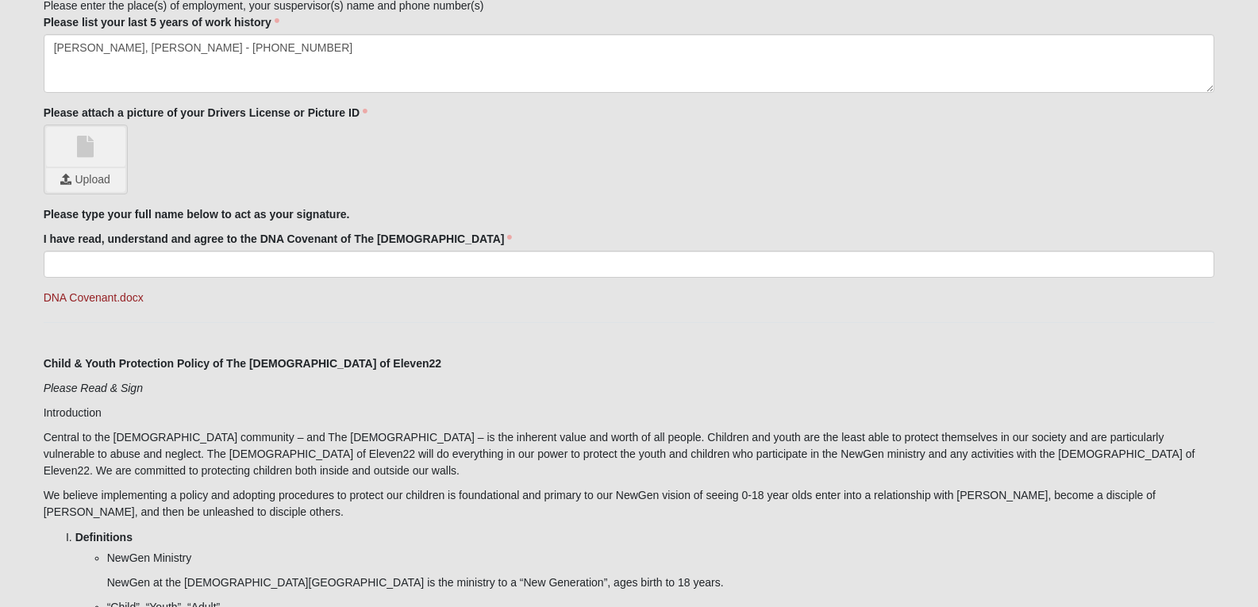
click at [117, 151] on link at bounding box center [85, 147] width 79 height 40
click at [72, 177] on input "file" at bounding box center [85, 180] width 79 height 24
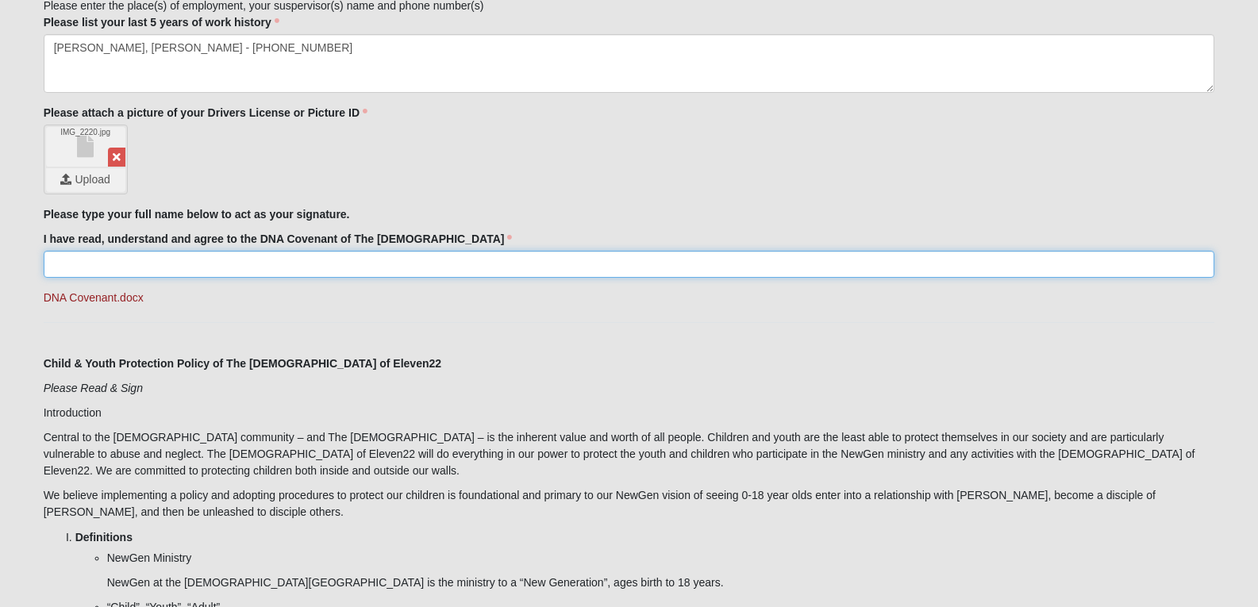
click at [115, 264] on input "I have read, understand and agree to the DNA Covenant of The Church of Eleven22" at bounding box center [629, 264] width 1171 height 27
type input "Kayla Morse"
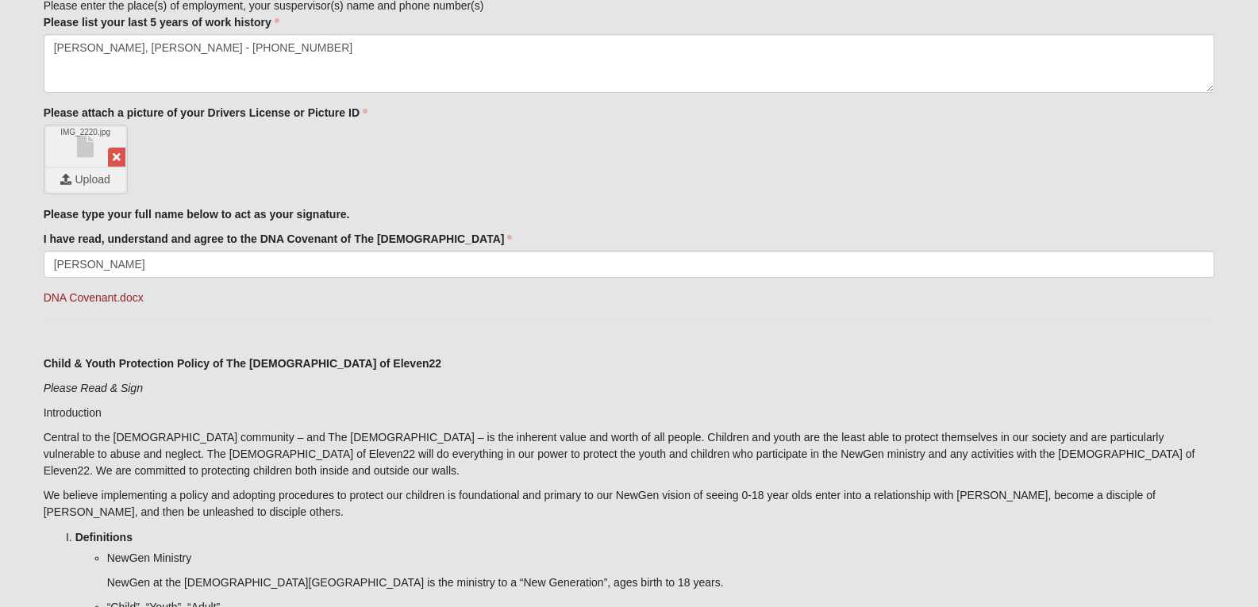
type input "FL"
click at [121, 302] on link "DNA Covenant.docx" at bounding box center [94, 297] width 100 height 13
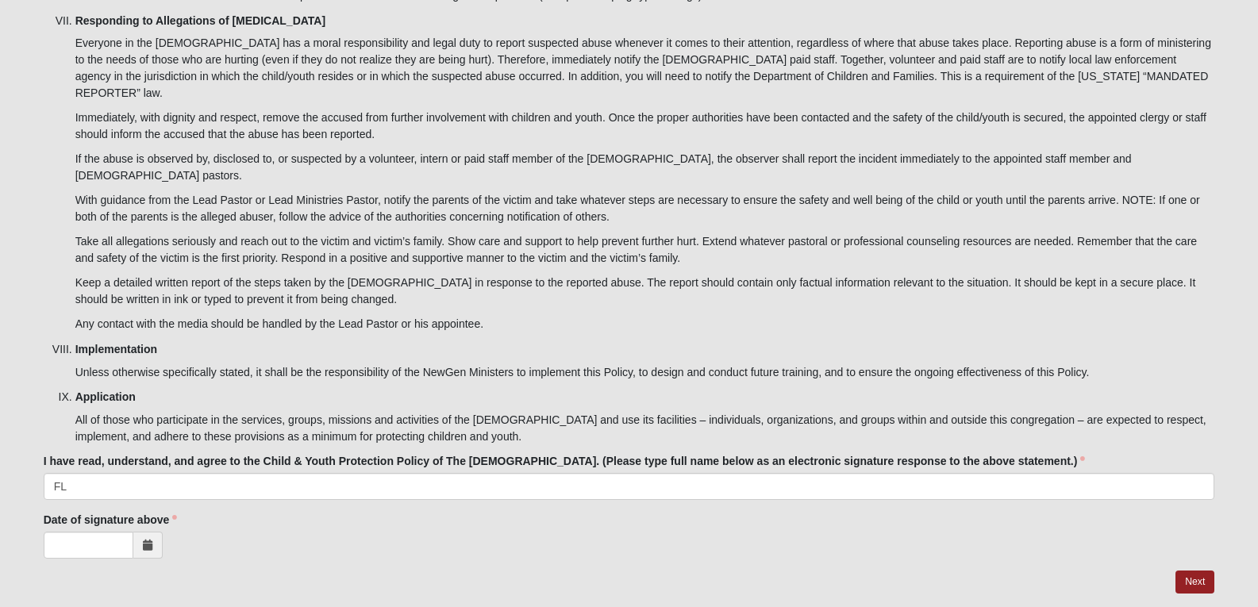
scroll to position [4992, 0]
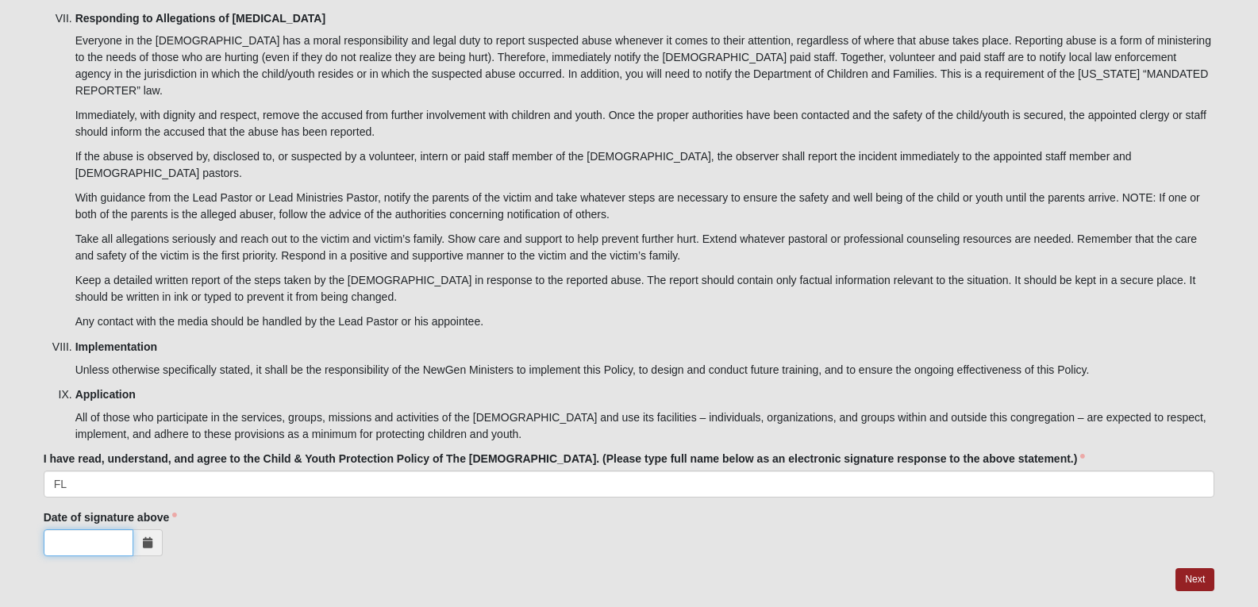
click at [115, 529] on input "Date of signature above" at bounding box center [89, 542] width 90 height 27
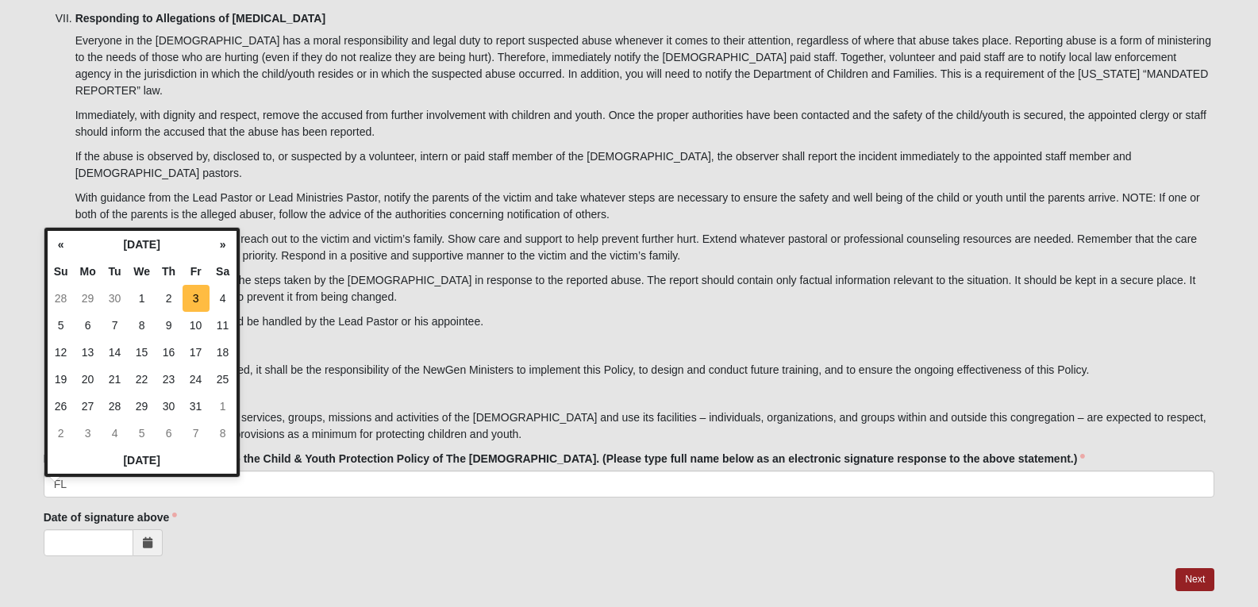
click at [202, 299] on td "3" at bounding box center [196, 298] width 27 height 27
type input "10/03/2025"
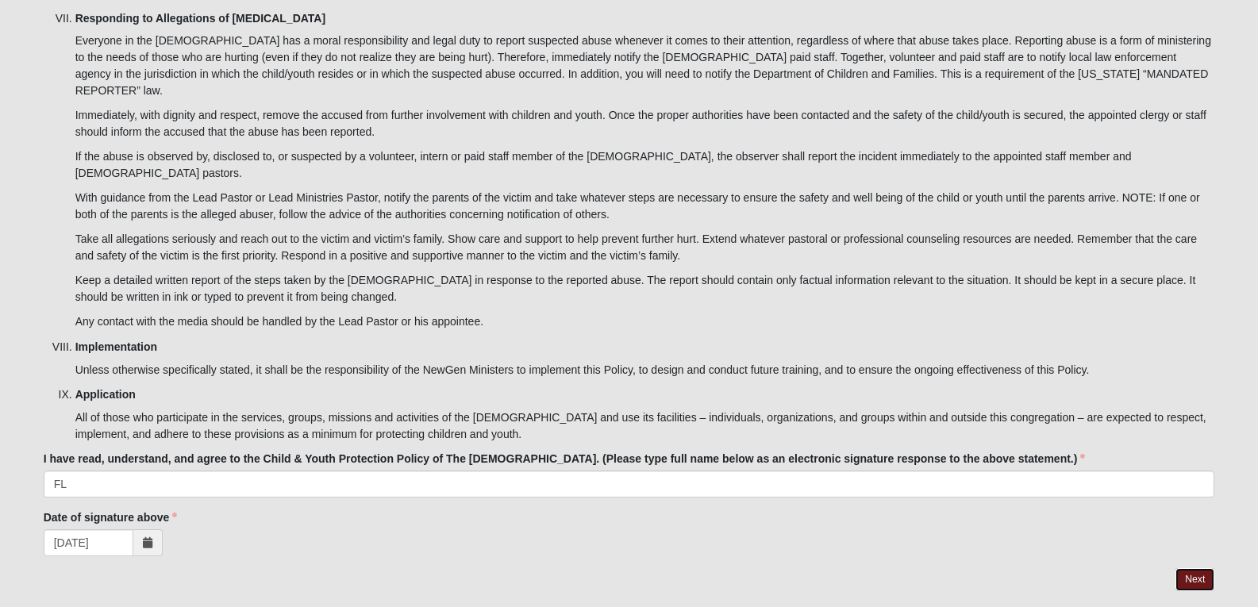
click at [1202, 568] on link "Next" at bounding box center [1194, 579] width 39 height 23
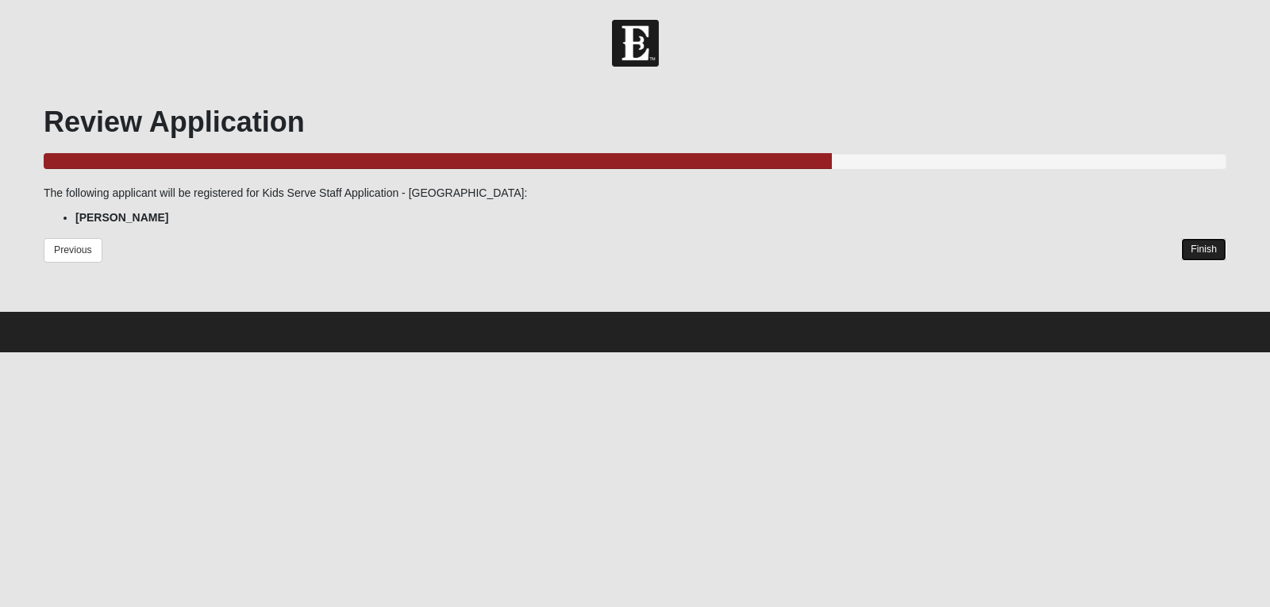
click at [1213, 245] on link "Finish" at bounding box center [1203, 249] width 45 height 23
